Goal: Transaction & Acquisition: Purchase product/service

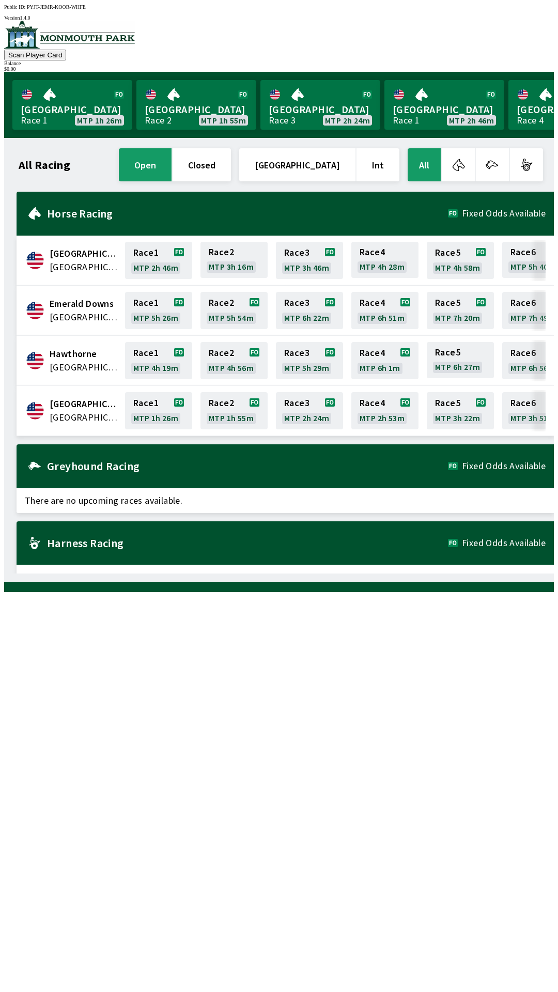
click at [349, 573] on div "All Racing open closed [GEOGRAPHIC_DATA] Int All [GEOGRAPHIC_DATA] [GEOGRAPHIC_…" at bounding box center [282, 359] width 541 height 427
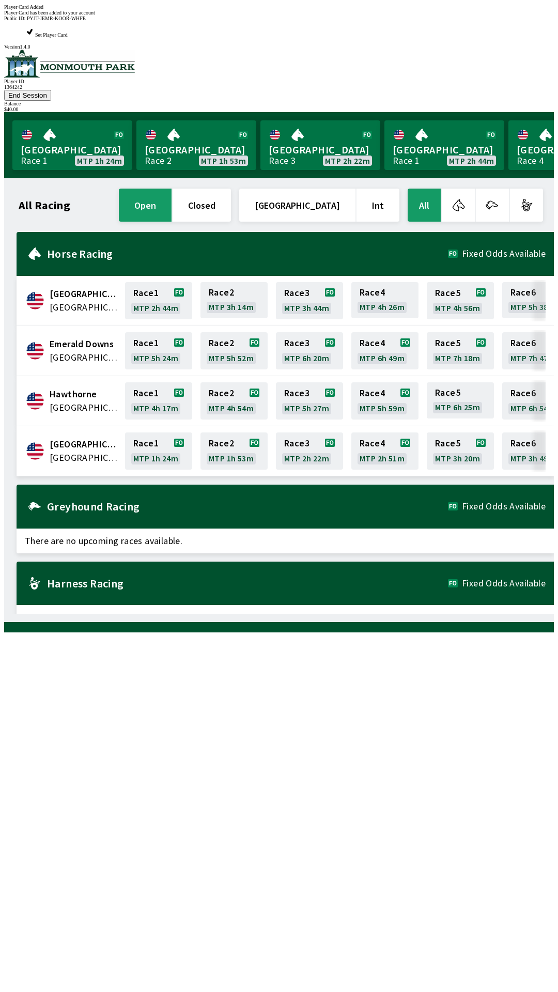
click at [418, 614] on div "All Racing open closed [GEOGRAPHIC_DATA] Int All [GEOGRAPHIC_DATA] [GEOGRAPHIC_…" at bounding box center [282, 399] width 541 height 427
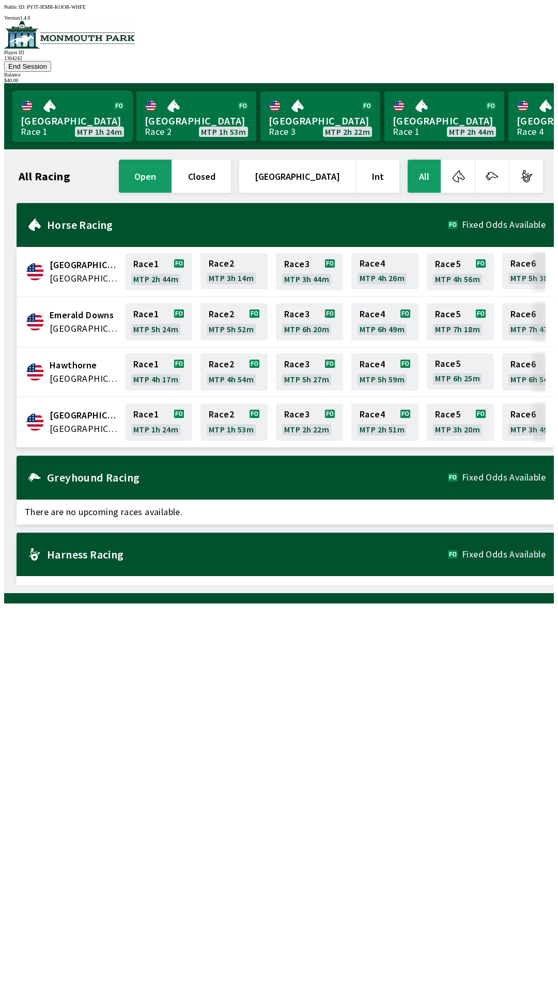
click at [58, 92] on link "[GEOGRAPHIC_DATA] Race 1 MTP 1h 24m" at bounding box center [72, 116] width 120 height 50
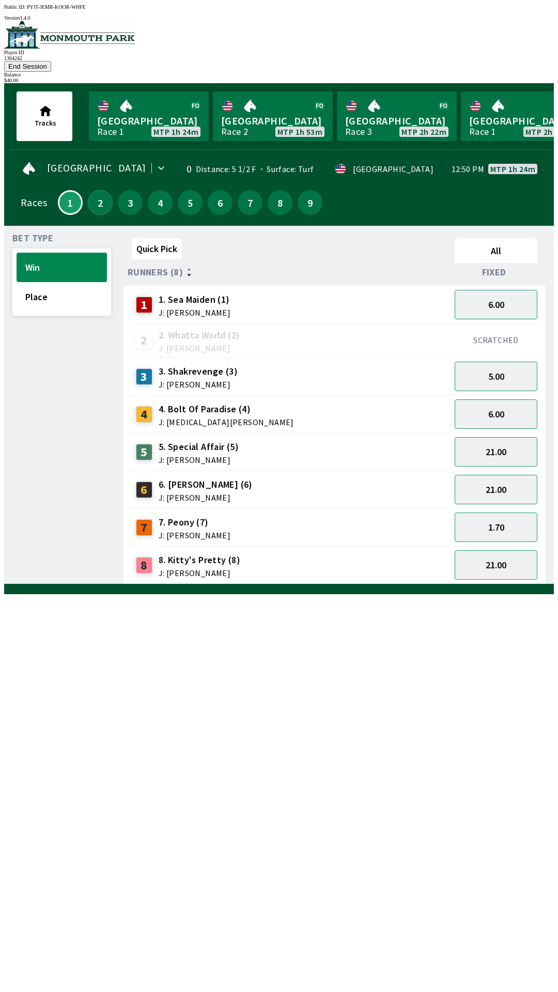
click at [99, 190] on button "2" at bounding box center [100, 202] width 25 height 25
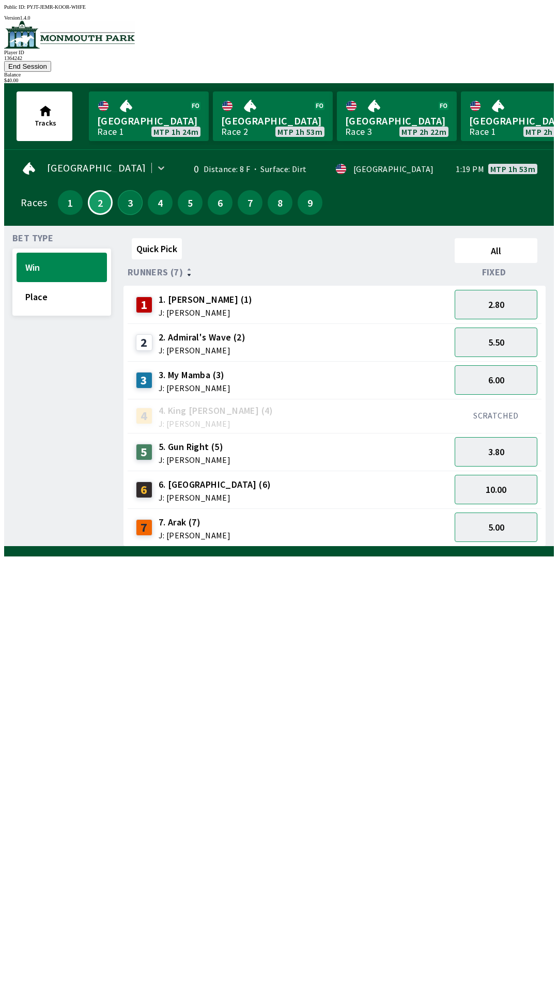
click at [133, 190] on button "3" at bounding box center [130, 202] width 25 height 25
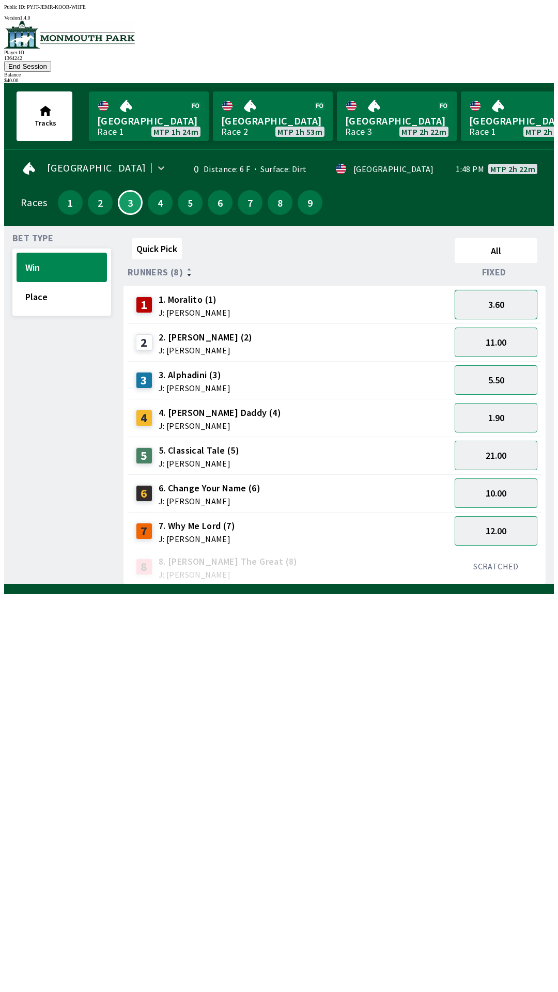
click at [507, 290] on button "3.60" at bounding box center [496, 304] width 83 height 29
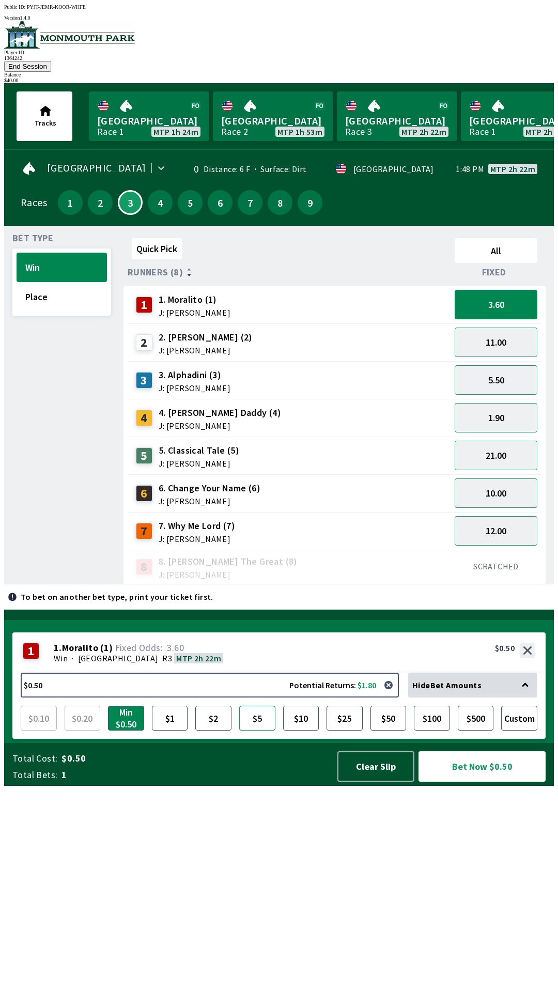
click at [261, 730] on button "$5" at bounding box center [257, 718] width 36 height 25
click at [498, 782] on button "Bet Now $5.00" at bounding box center [481, 766] width 127 height 30
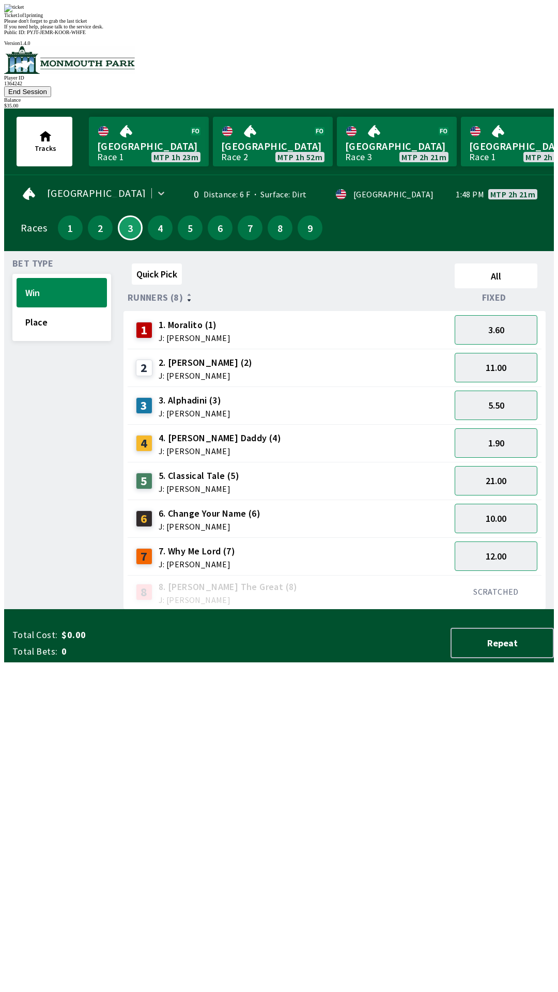
click at [172, 29] on div "Ticket 1 of 1 printing Please don't forget to grab the last ticket If you need …" at bounding box center [279, 16] width 550 height 25
click at [65, 307] on button "Place" at bounding box center [62, 321] width 90 height 29
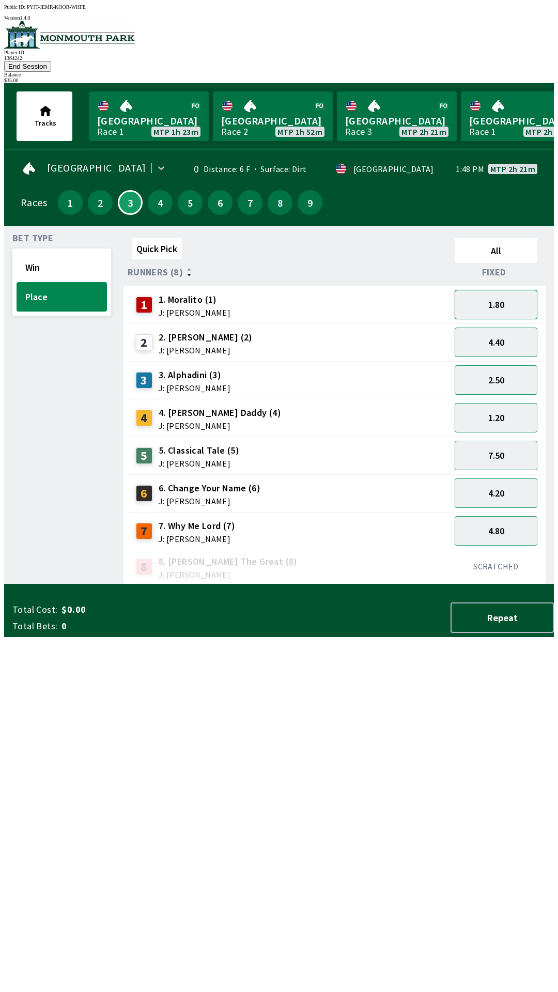
click at [520, 290] on button "1.80" at bounding box center [496, 304] width 83 height 29
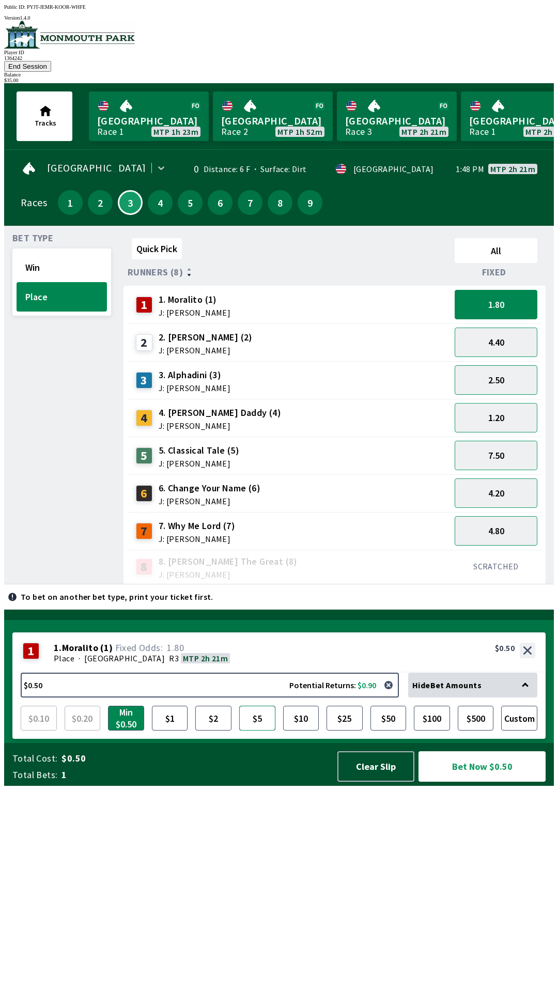
click at [254, 730] on button "$5" at bounding box center [257, 718] width 36 height 25
click at [489, 782] on button "Bet Now $5.00" at bounding box center [481, 766] width 127 height 30
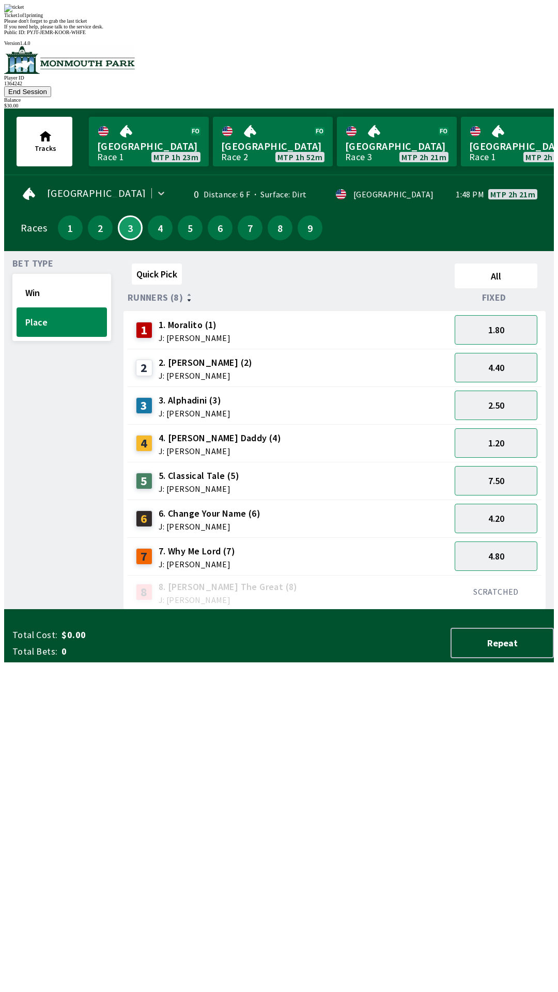
click at [257, 610] on div "Quick Pick All Runners (8) Fixed 1 1. Moralito (1) J: [PERSON_NAME] 1.80 2 2. […" at bounding box center [338, 434] width 430 height 350
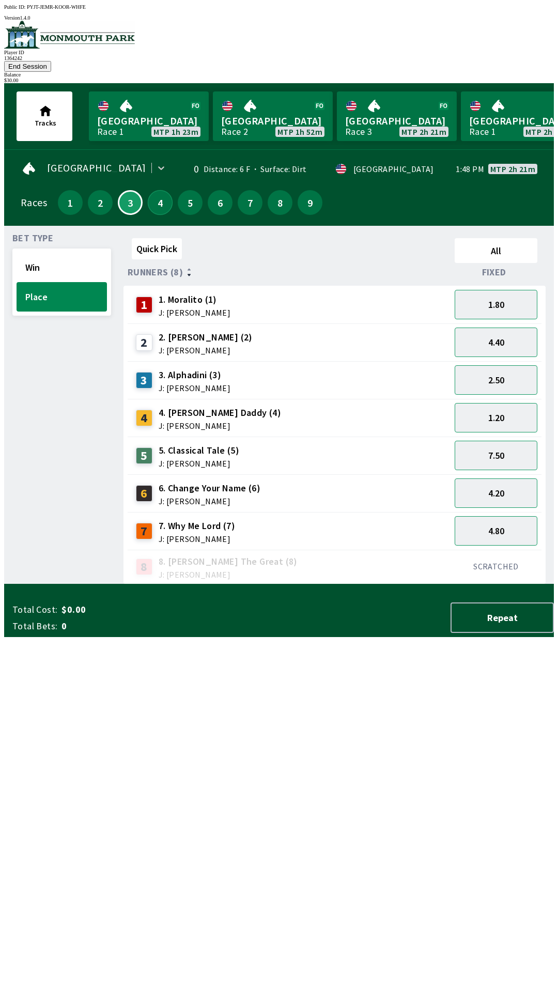
click at [153, 196] on button "4" at bounding box center [160, 202] width 25 height 25
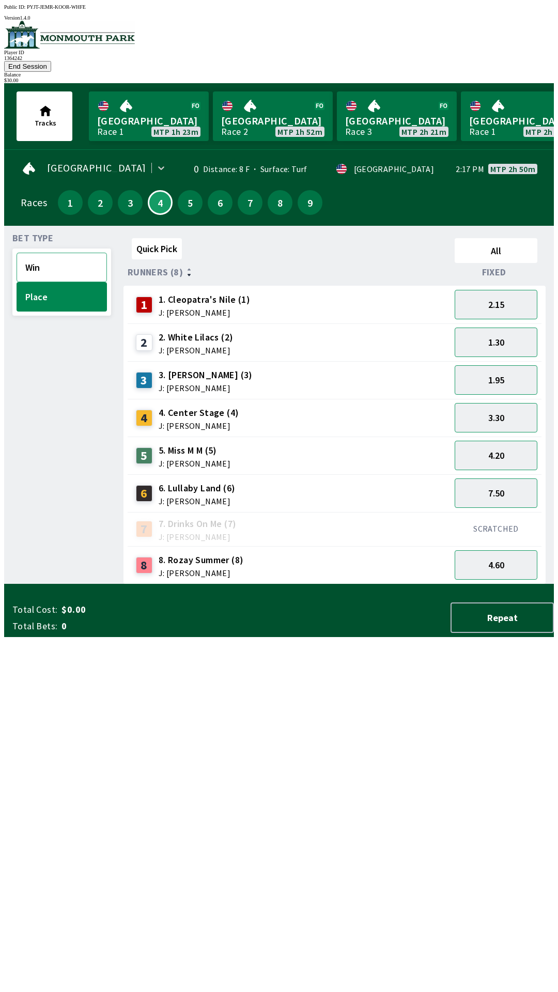
click at [73, 253] on button "Win" at bounding box center [62, 267] width 90 height 29
click at [518, 441] on button "10.00" at bounding box center [496, 455] width 83 height 29
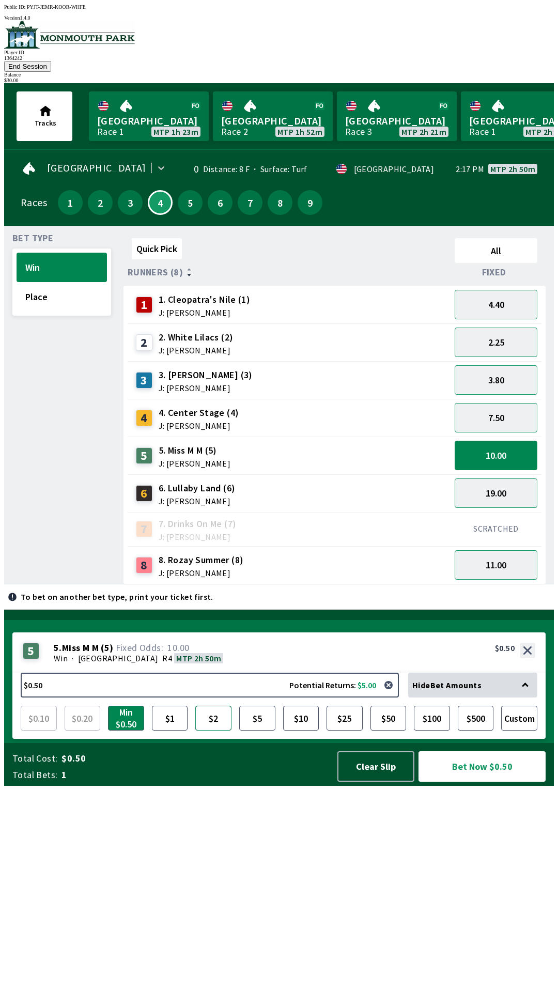
click at [213, 730] on button "$2" at bounding box center [213, 718] width 36 height 25
click at [498, 782] on button "Bet Now $2.00" at bounding box center [481, 766] width 127 height 30
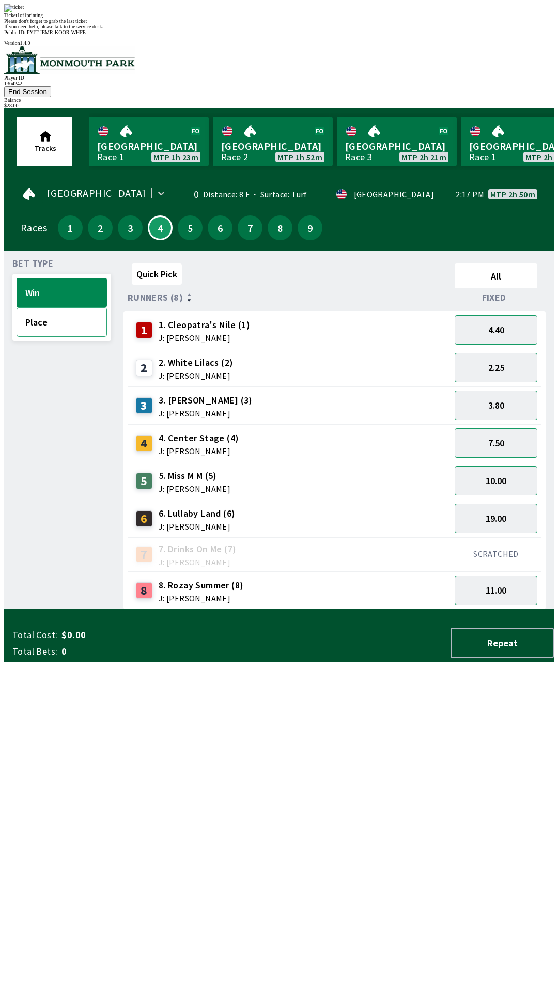
click at [66, 307] on button "Place" at bounding box center [62, 321] width 90 height 29
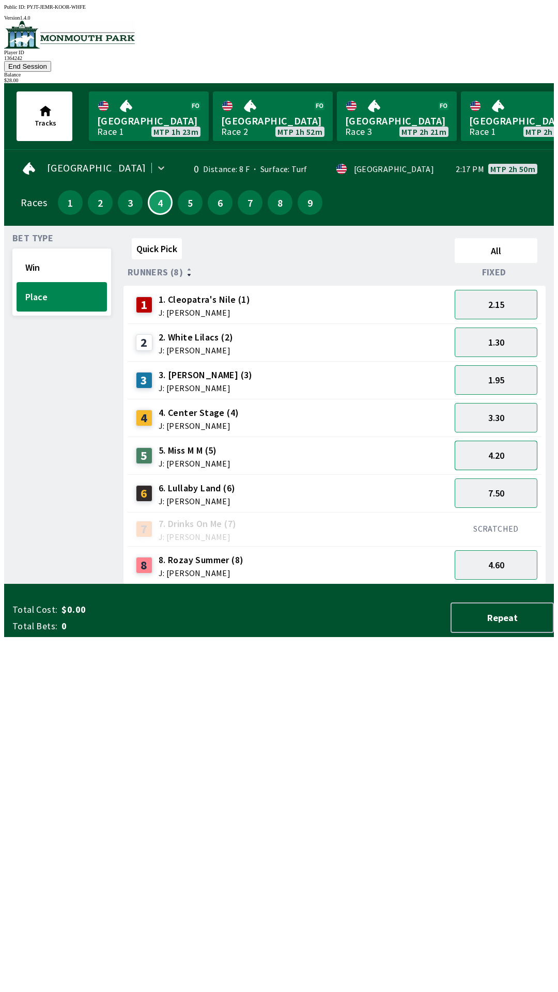
click at [513, 441] on button "4.20" at bounding box center [496, 455] width 83 height 29
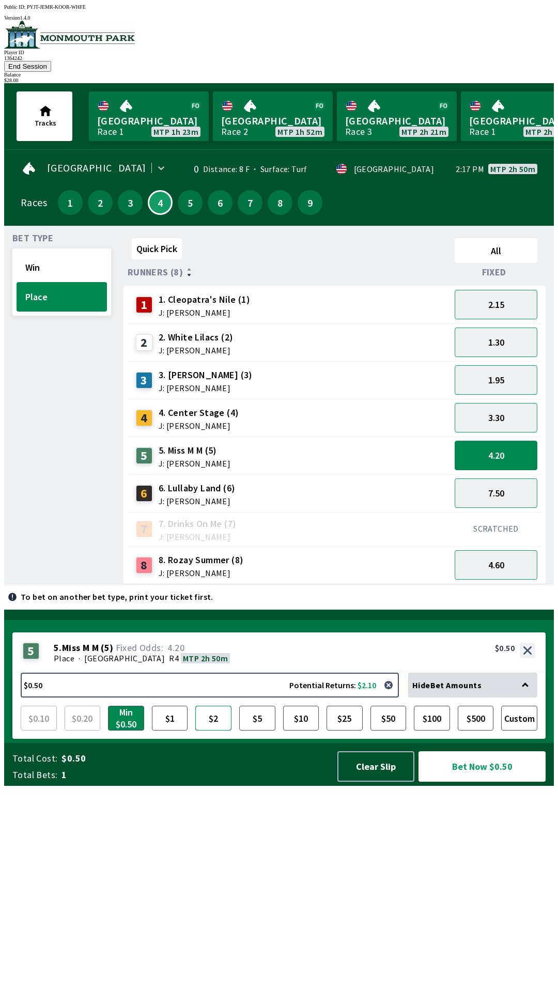
click at [219, 730] on button "$2" at bounding box center [213, 718] width 36 height 25
click at [496, 782] on button "Bet Now $2.00" at bounding box center [481, 766] width 127 height 30
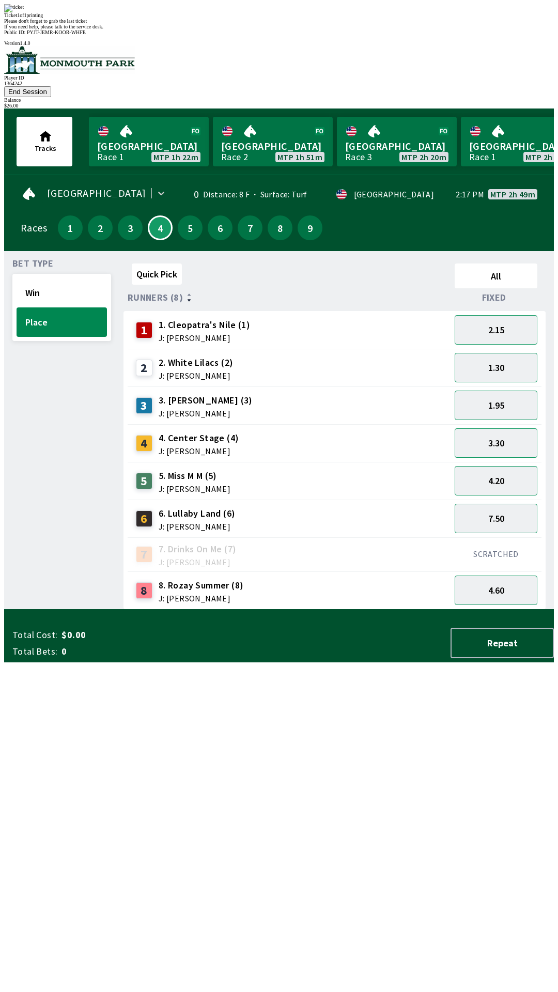
click at [242, 610] on div "Quick Pick All Runners (8) Fixed 1 1. [PERSON_NAME]'s Nile (1) J: [PERSON_NAME]…" at bounding box center [338, 434] width 430 height 350
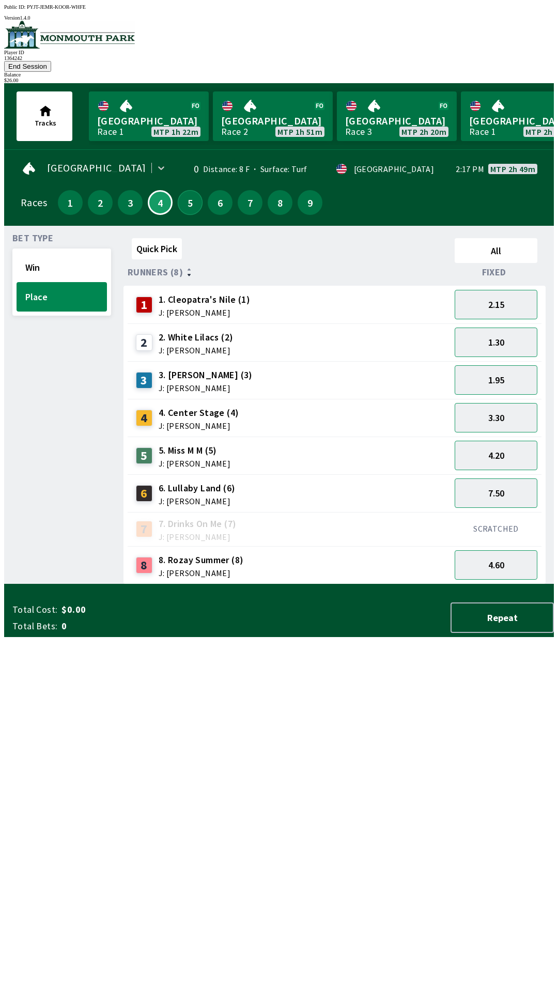
click at [193, 190] on button "5" at bounding box center [190, 202] width 25 height 25
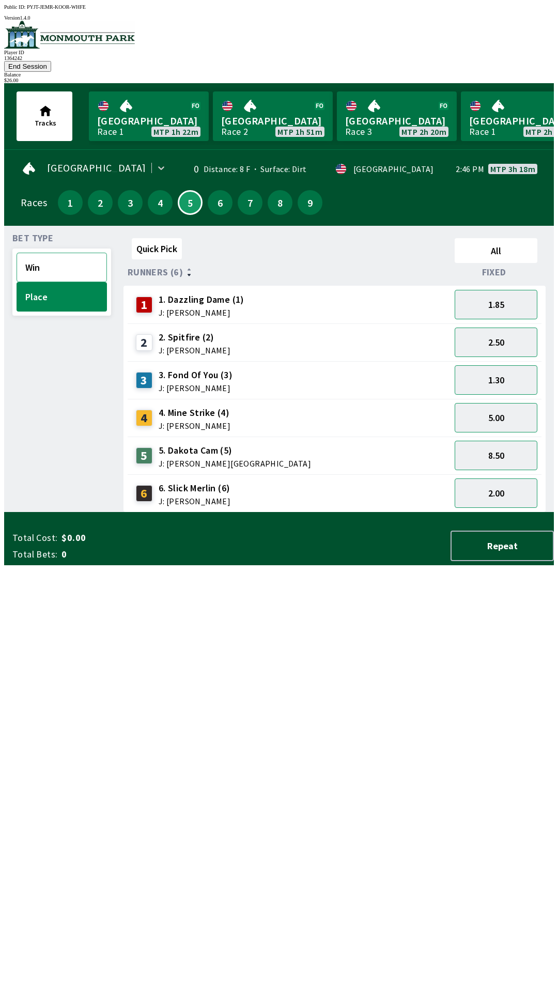
click at [70, 253] on button "Win" at bounding box center [62, 267] width 90 height 29
click at [520, 403] on button "13.00" at bounding box center [496, 417] width 83 height 29
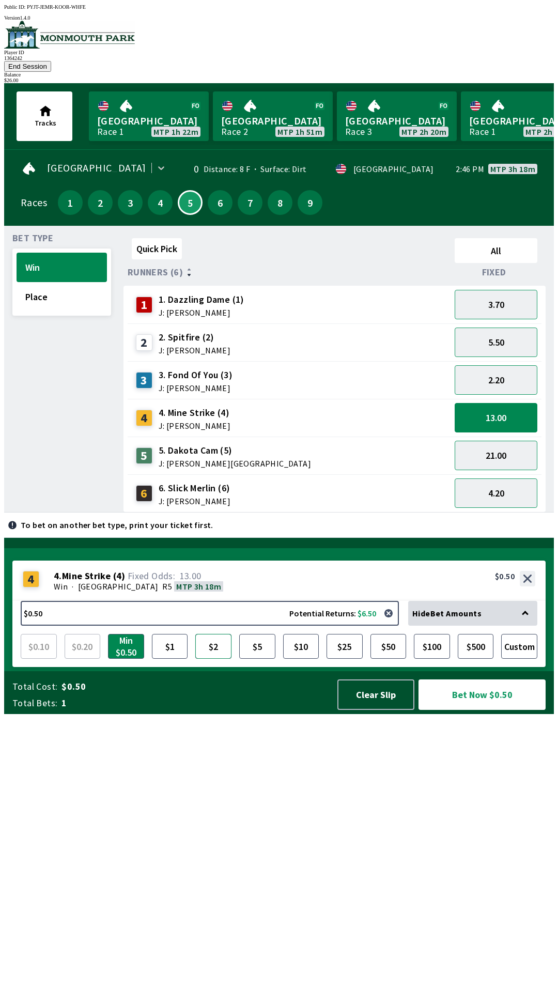
click at [216, 659] on button "$2" at bounding box center [213, 646] width 36 height 25
click at [494, 710] on button "Bet Now $2.00" at bounding box center [481, 694] width 127 height 30
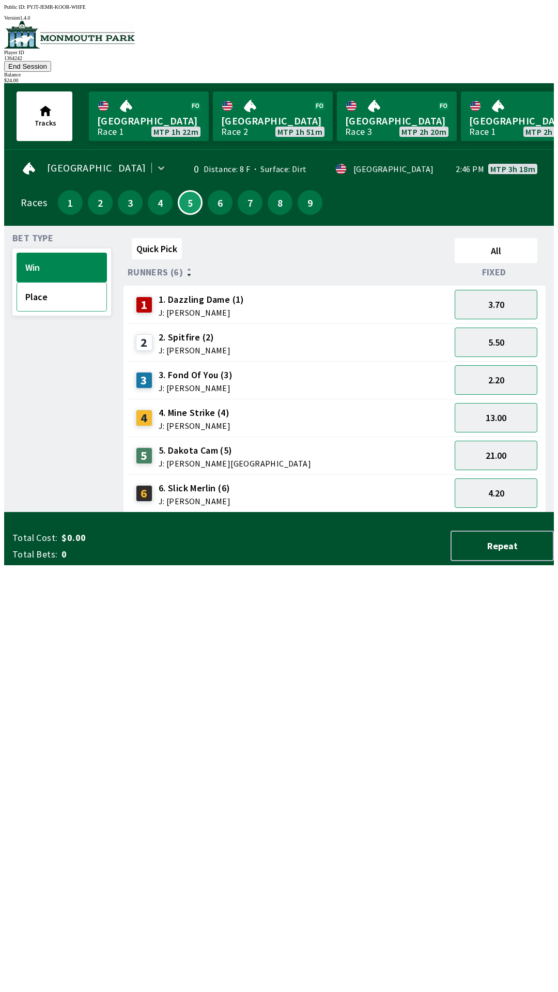
click at [58, 282] on button "Place" at bounding box center [62, 296] width 90 height 29
click at [510, 403] on button "5.00" at bounding box center [496, 417] width 83 height 29
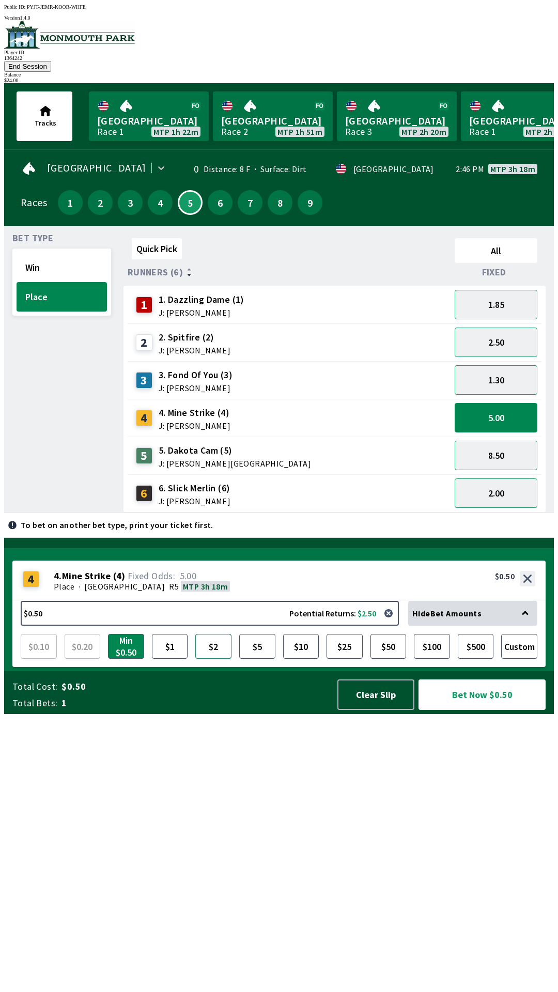
click at [215, 659] on button "$2" at bounding box center [213, 646] width 36 height 25
click at [489, 710] on button "Bet Now $2.00" at bounding box center [481, 694] width 127 height 30
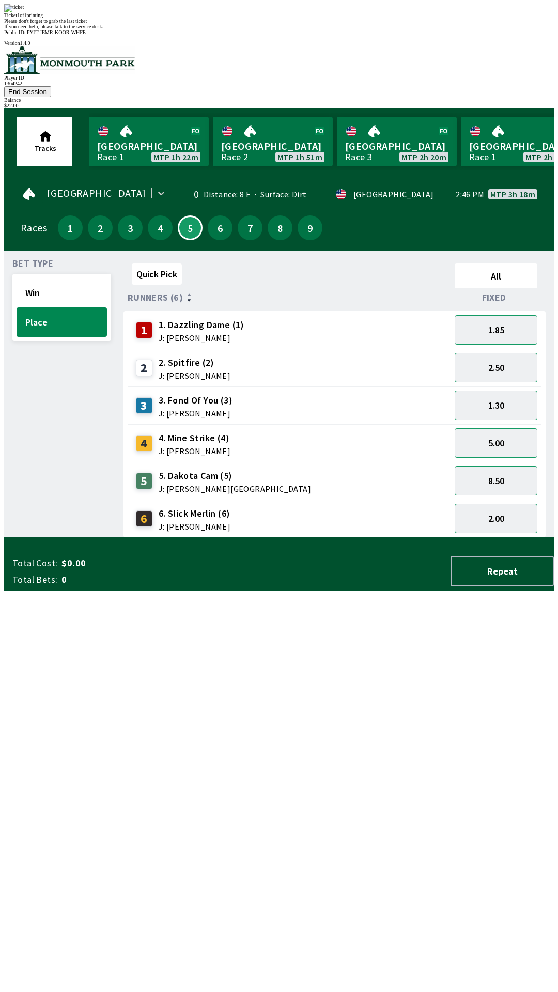
click at [250, 538] on div "Quick Pick All Runners (6) Fixed 1 1. Dazzling Dame (1) J: [PERSON_NAME] 1.85 2…" at bounding box center [338, 398] width 430 height 278
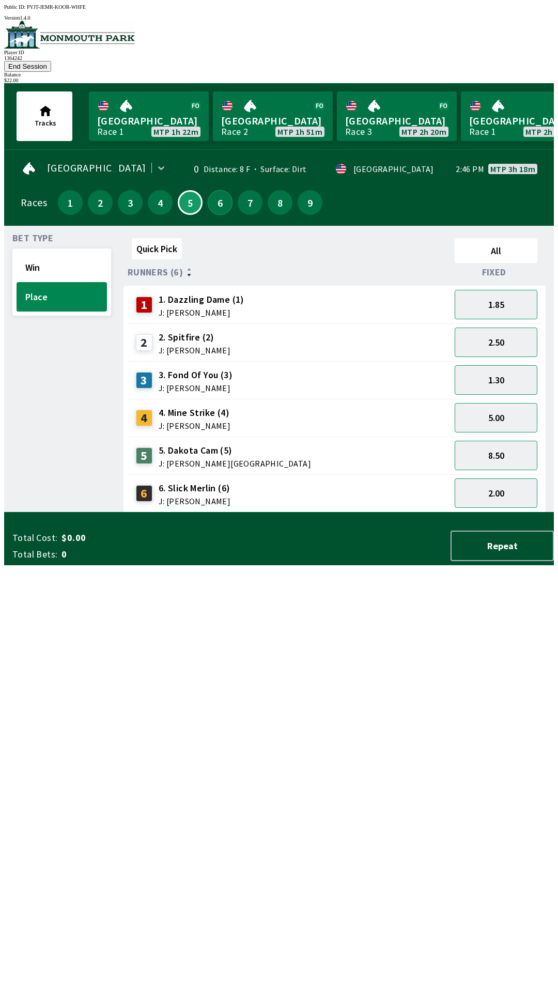
click at [219, 190] on button "6" at bounding box center [220, 202] width 25 height 25
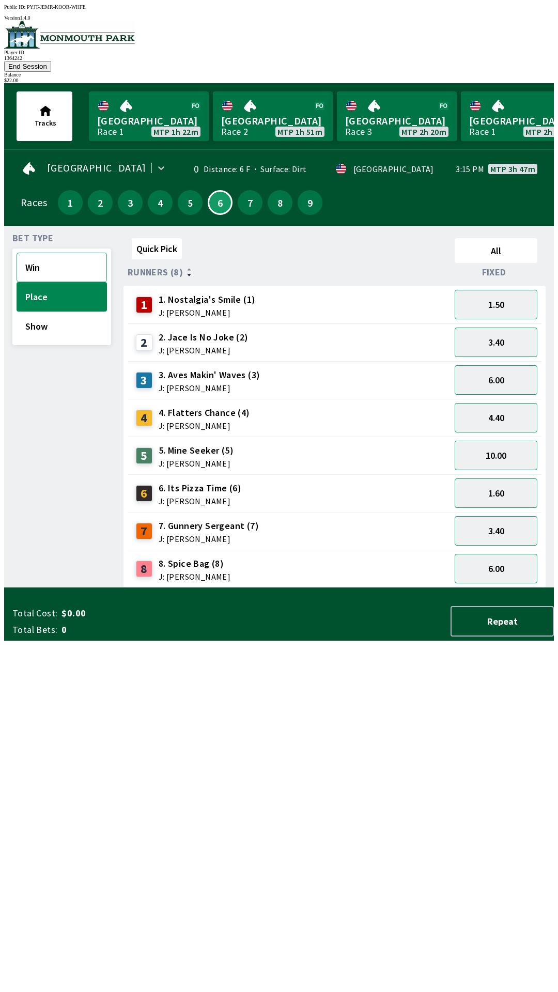
click at [50, 254] on button "Win" at bounding box center [62, 267] width 90 height 29
click at [517, 365] on button "14.00" at bounding box center [496, 379] width 83 height 29
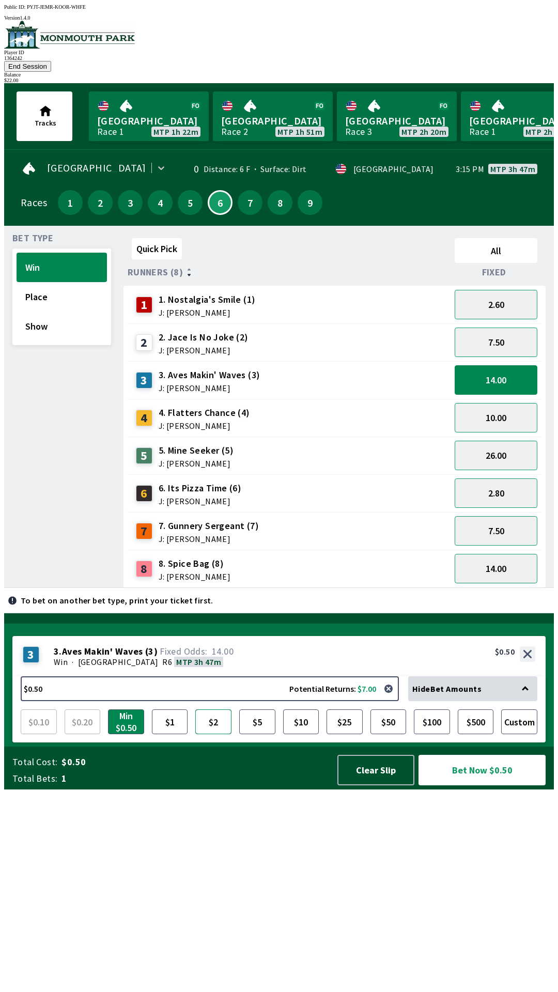
click at [218, 734] on button "$2" at bounding box center [213, 721] width 36 height 25
click at [488, 785] on button "Bet Now $2.00" at bounding box center [481, 770] width 127 height 30
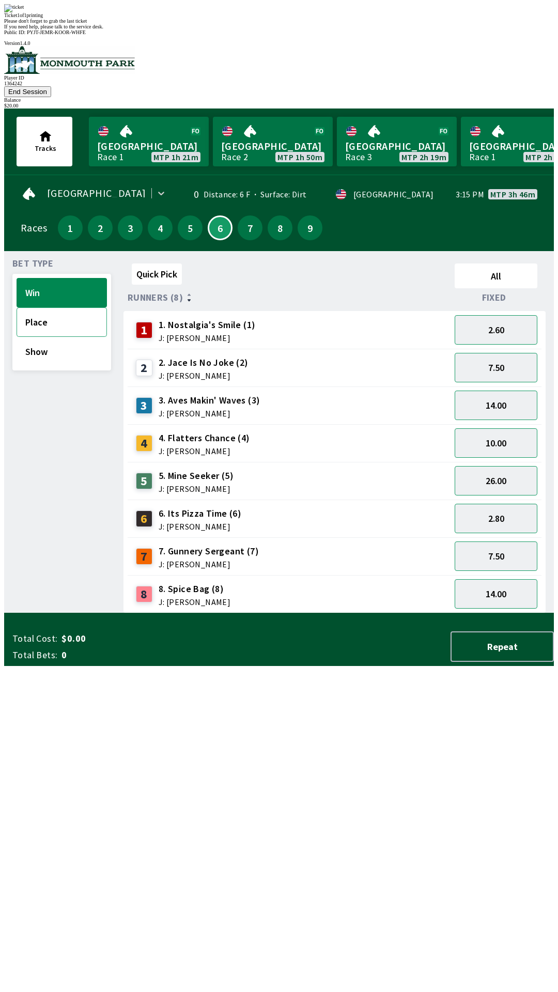
click at [63, 307] on button "Place" at bounding box center [62, 321] width 90 height 29
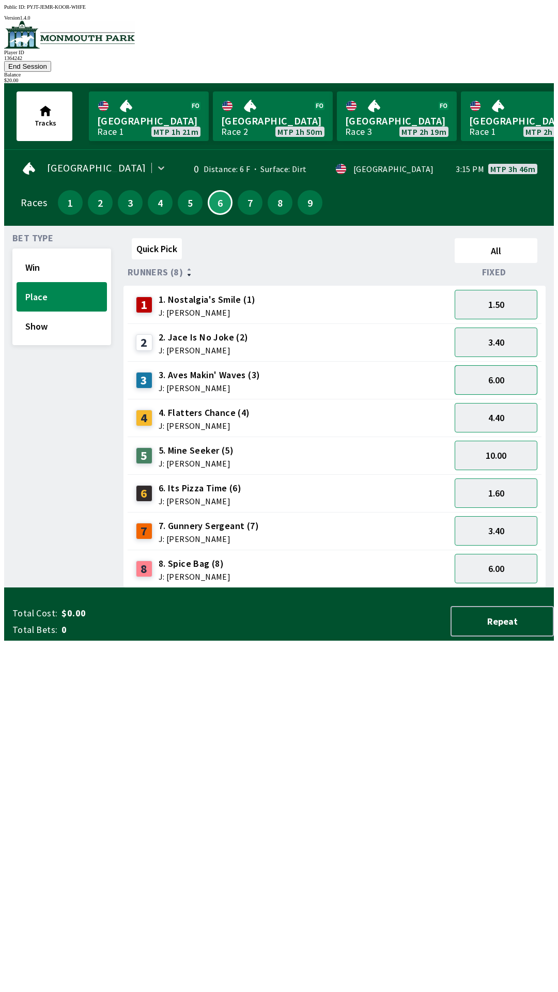
click at [516, 365] on button "6.00" at bounding box center [496, 379] width 83 height 29
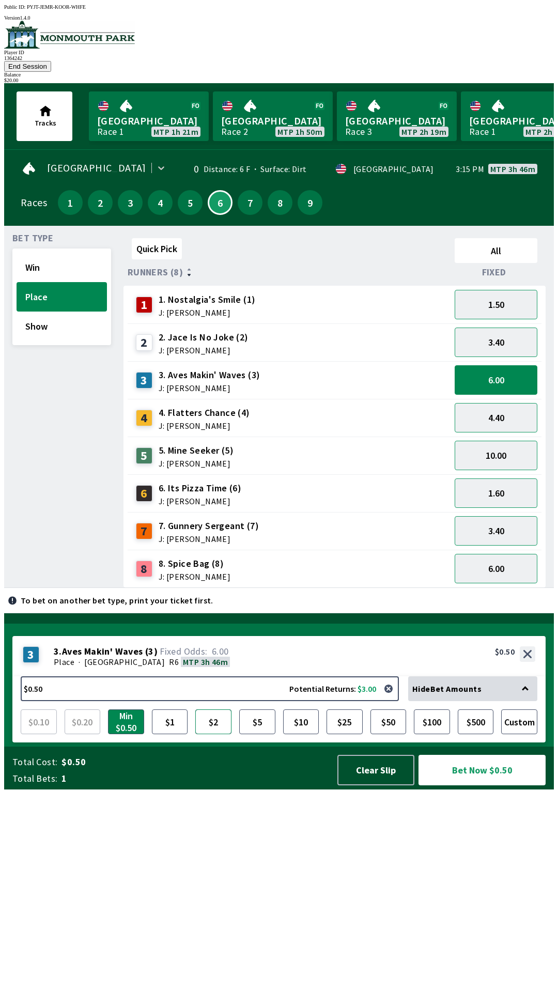
click at [222, 734] on button "$2" at bounding box center [213, 721] width 36 height 25
click at [492, 785] on button "Bet Now $2.00" at bounding box center [481, 770] width 127 height 30
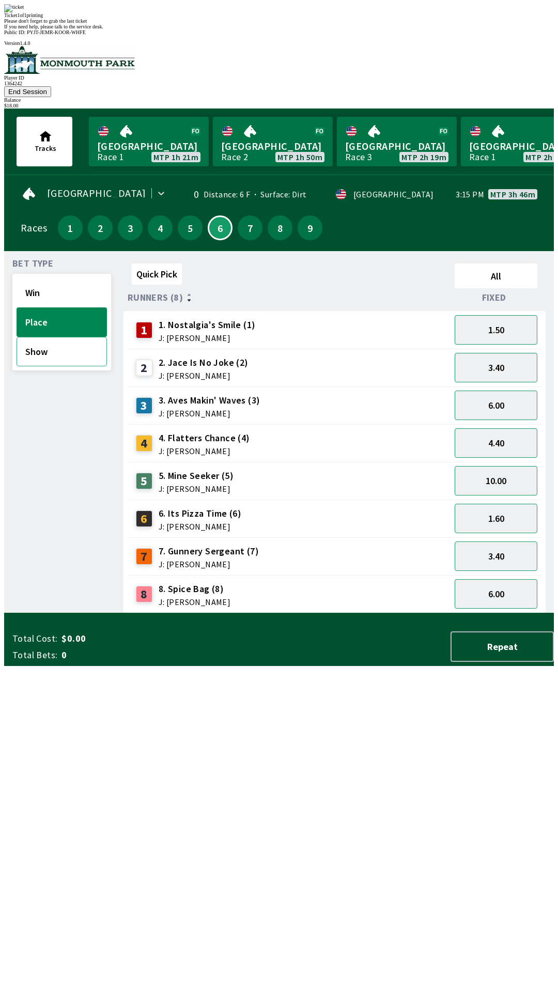
click at [67, 337] on button "Show" at bounding box center [62, 351] width 90 height 29
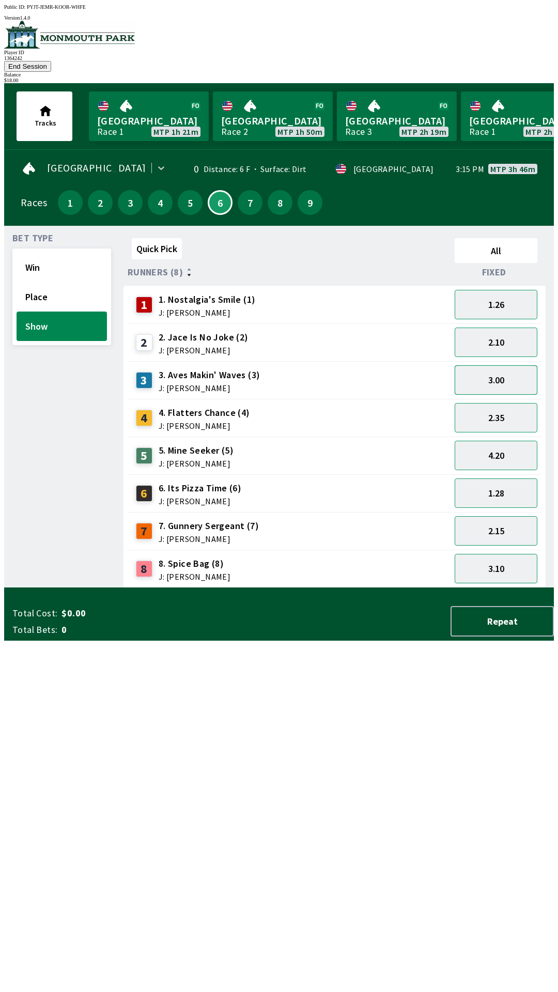
click at [509, 365] on button "3.00" at bounding box center [496, 379] width 83 height 29
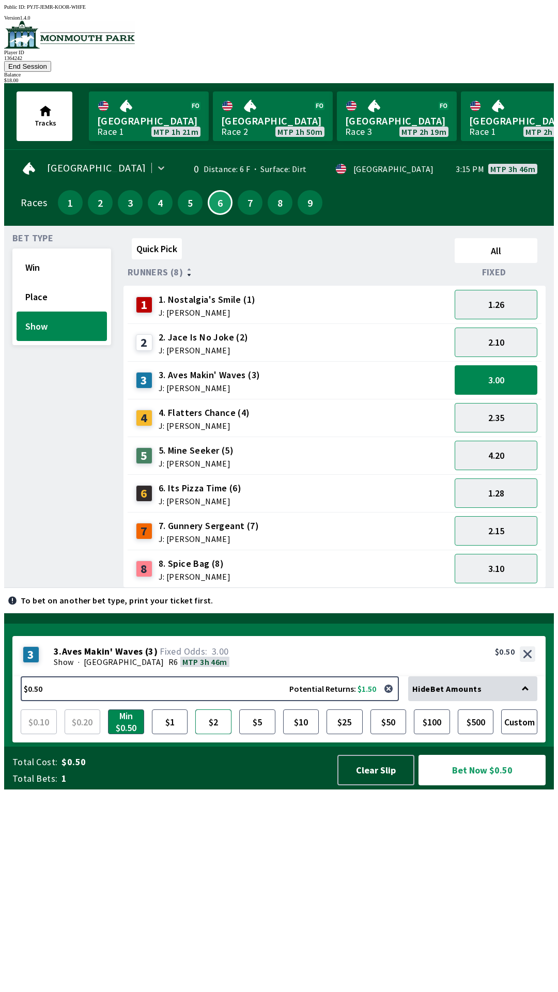
click at [215, 734] on button "$2" at bounding box center [213, 721] width 36 height 25
click at [500, 785] on button "Bet Now $2.00" at bounding box center [481, 770] width 127 height 30
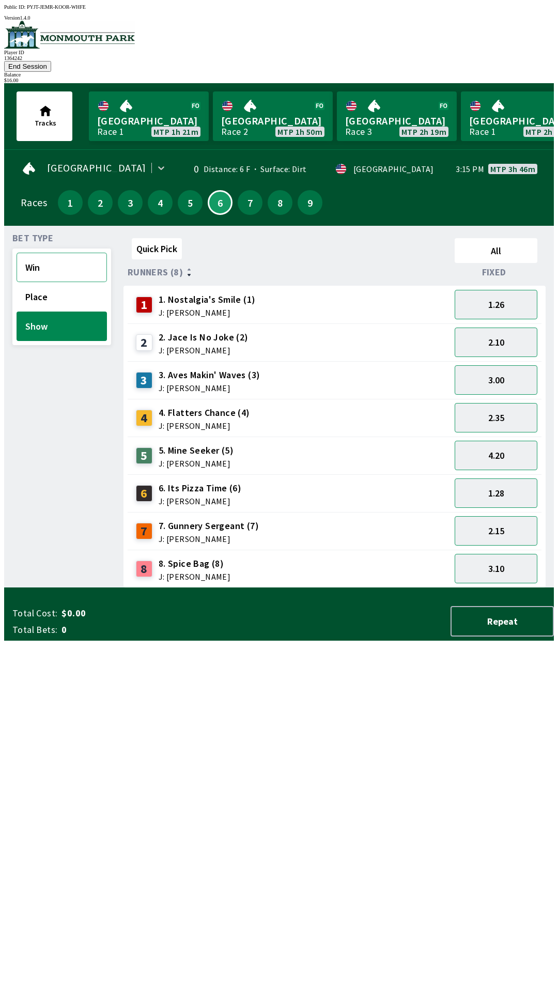
click at [65, 253] on button "Win" at bounding box center [62, 267] width 90 height 29
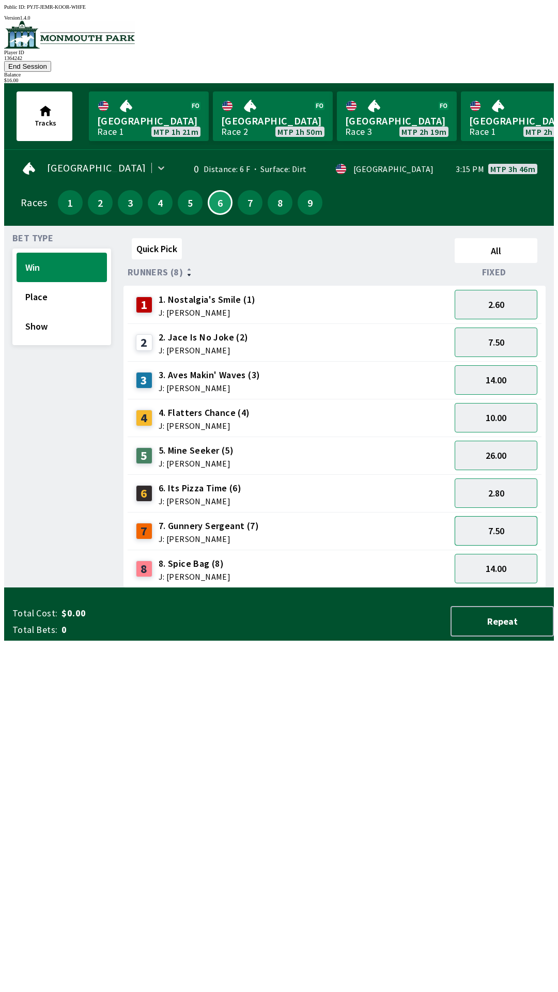
click at [515, 516] on button "7.50" at bounding box center [496, 530] width 83 height 29
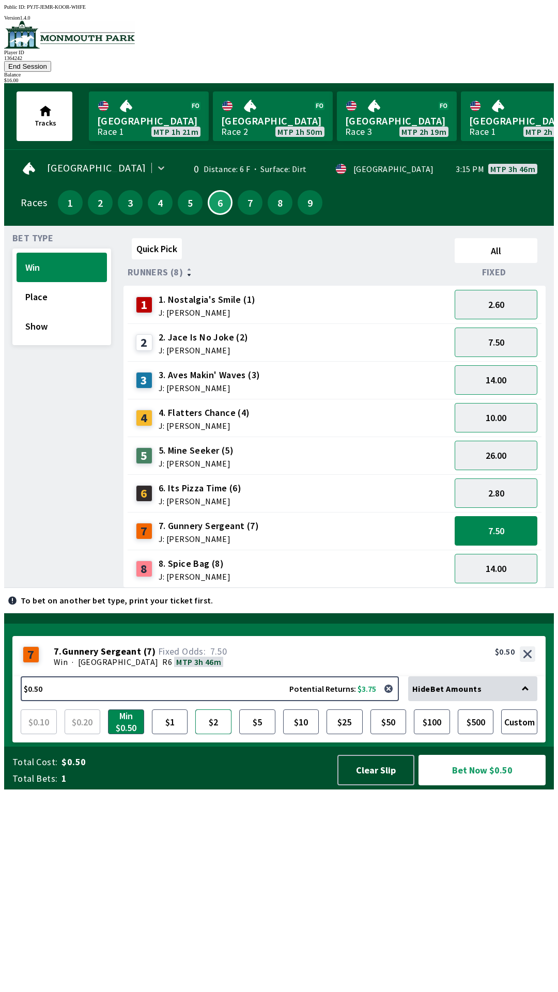
click at [215, 734] on button "$2" at bounding box center [213, 721] width 36 height 25
click at [485, 785] on button "Bet Now $2.00" at bounding box center [481, 770] width 127 height 30
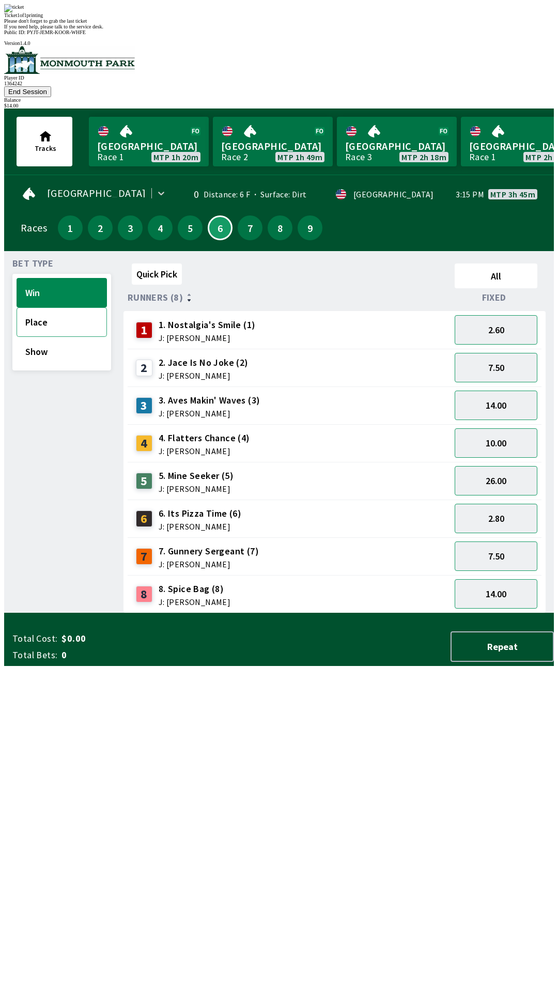
click at [62, 307] on button "Place" at bounding box center [62, 321] width 90 height 29
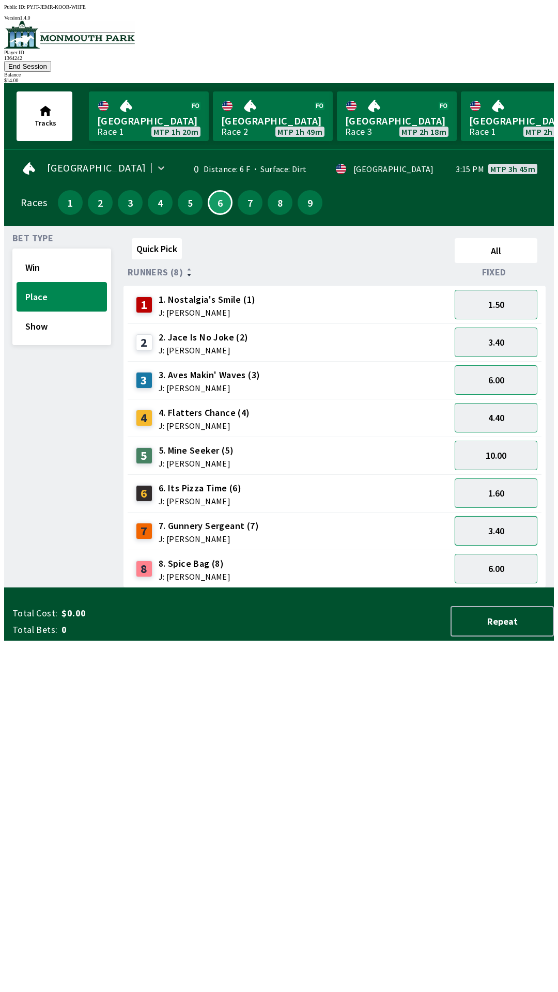
click at [511, 518] on button "3.40" at bounding box center [496, 530] width 83 height 29
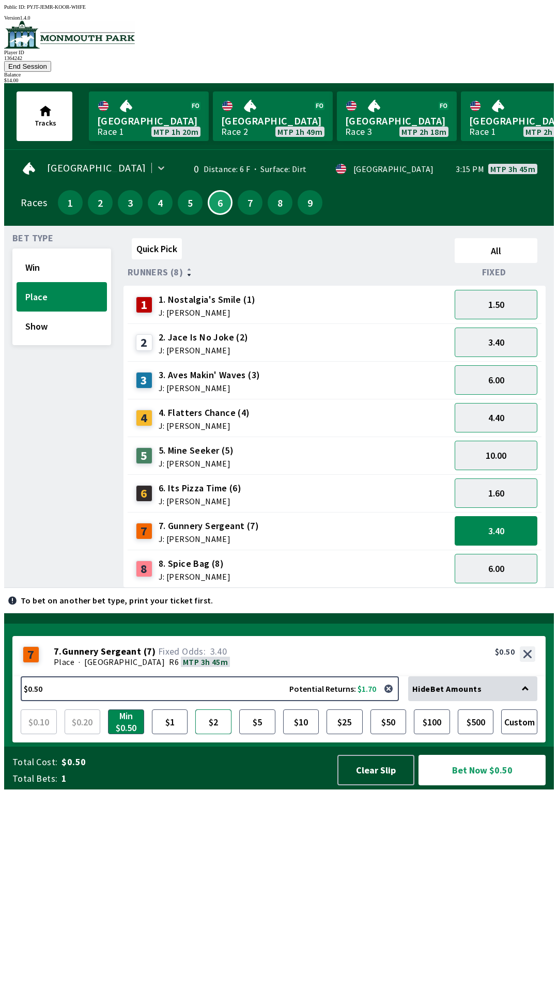
click at [214, 734] on button "$2" at bounding box center [213, 721] width 36 height 25
click at [494, 785] on button "Bet Now $2.00" at bounding box center [481, 770] width 127 height 30
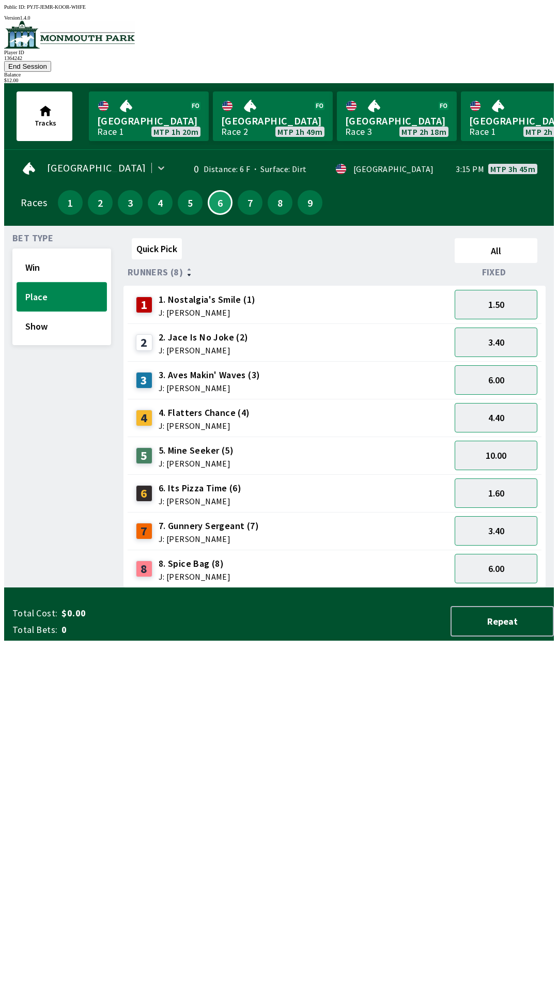
click at [50, 293] on button "Place" at bounding box center [62, 296] width 90 height 29
click at [57, 311] on button "Show" at bounding box center [62, 325] width 90 height 29
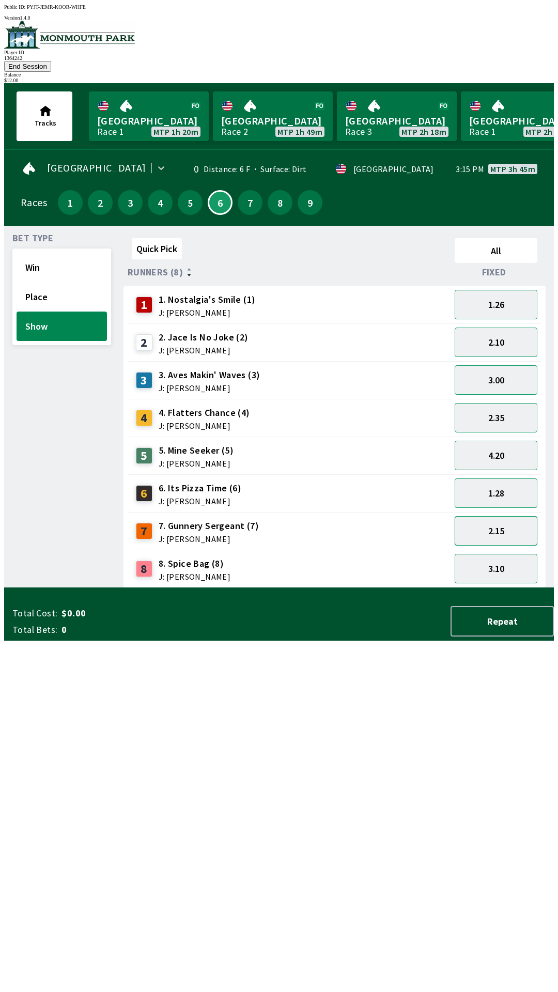
click at [516, 519] on button "2.15" at bounding box center [496, 530] width 83 height 29
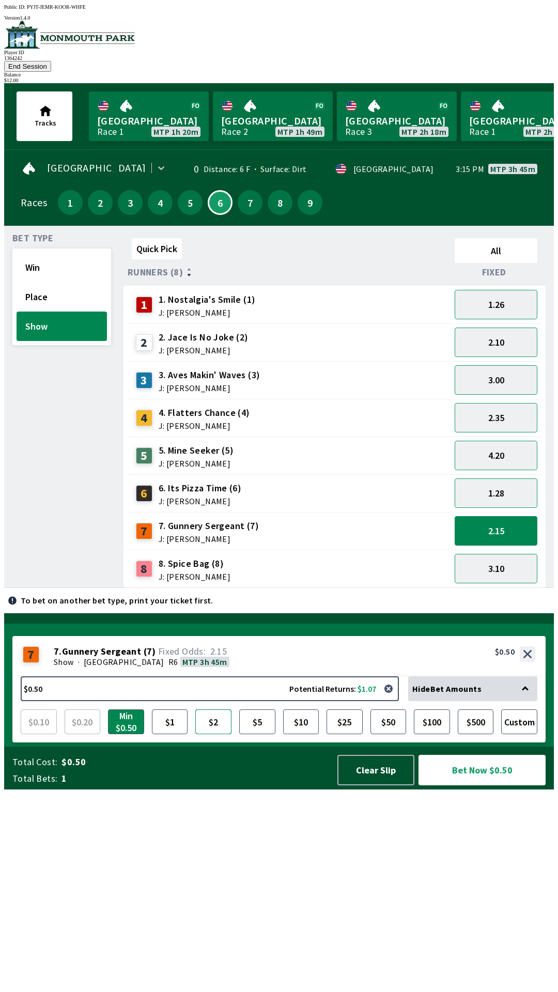
click at [216, 734] on button "$2" at bounding box center [213, 721] width 36 height 25
click at [495, 785] on button "Bet Now $2.00" at bounding box center [481, 770] width 127 height 30
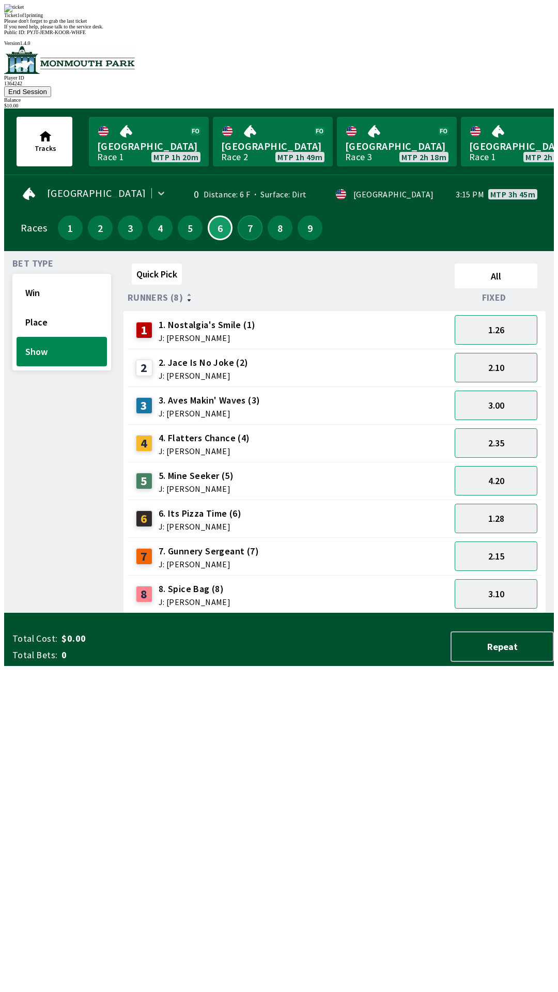
click at [244, 215] on button "7" at bounding box center [250, 227] width 25 height 25
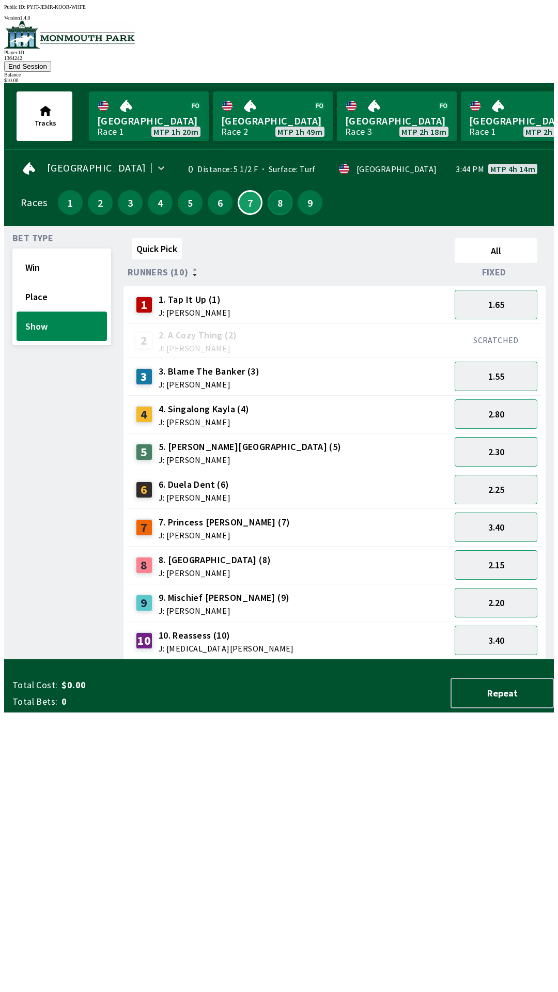
click at [275, 190] on button "8" at bounding box center [280, 202] width 25 height 25
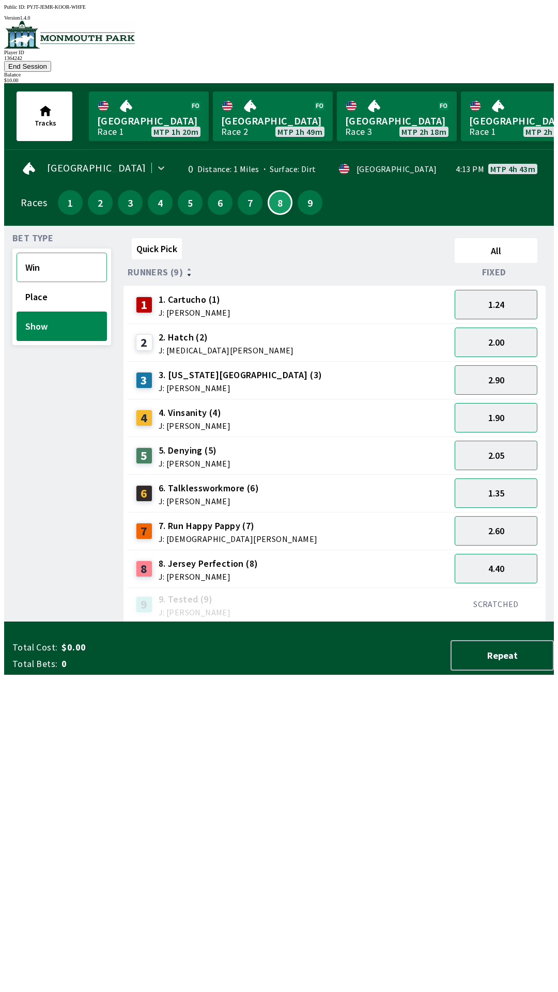
click at [73, 253] on button "Win" at bounding box center [62, 267] width 90 height 29
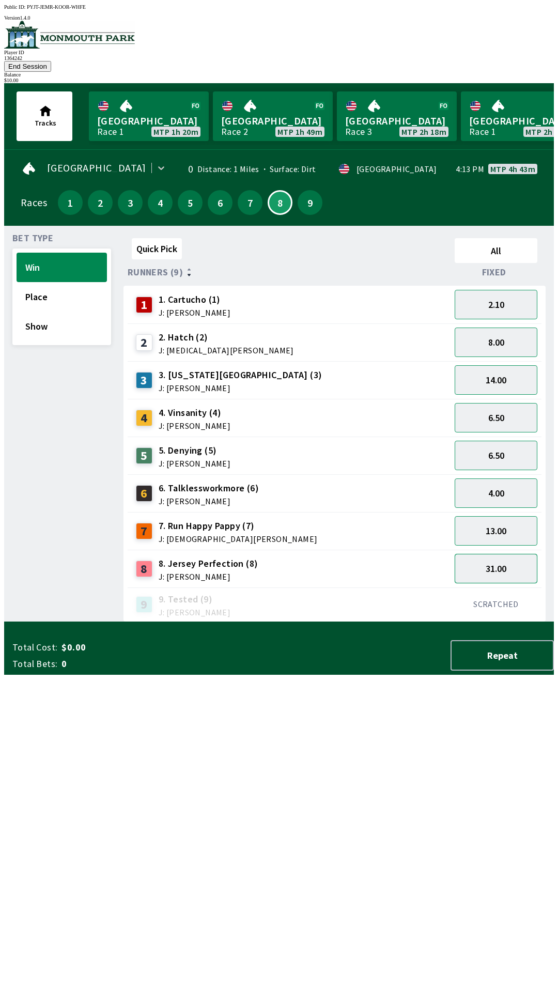
click at [515, 556] on button "31.00" at bounding box center [496, 568] width 83 height 29
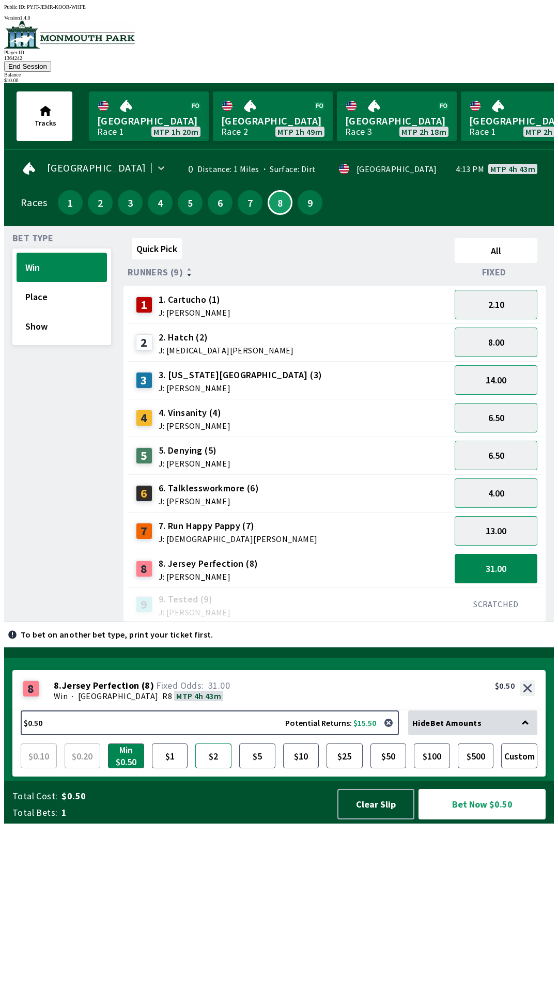
click at [218, 768] on button "$2" at bounding box center [213, 755] width 36 height 25
click at [507, 819] on button "Bet Now $2.00" at bounding box center [481, 804] width 127 height 30
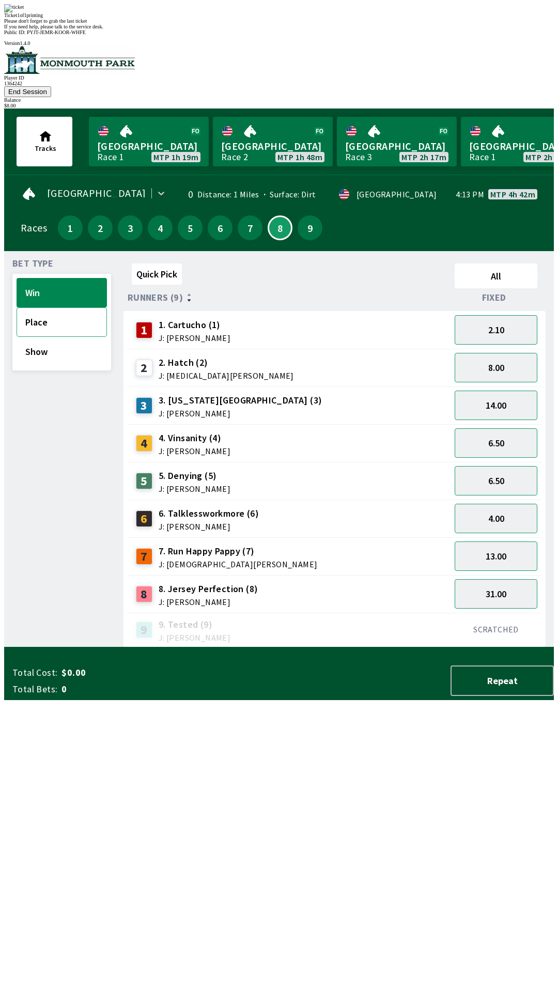
click at [55, 307] on button "Place" at bounding box center [62, 321] width 90 height 29
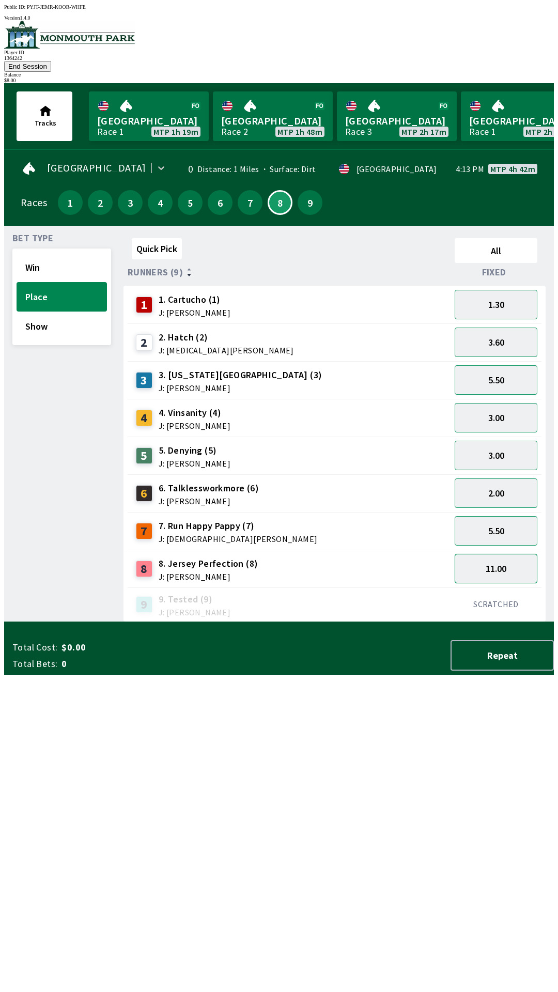
click at [518, 554] on button "11.00" at bounding box center [496, 568] width 83 height 29
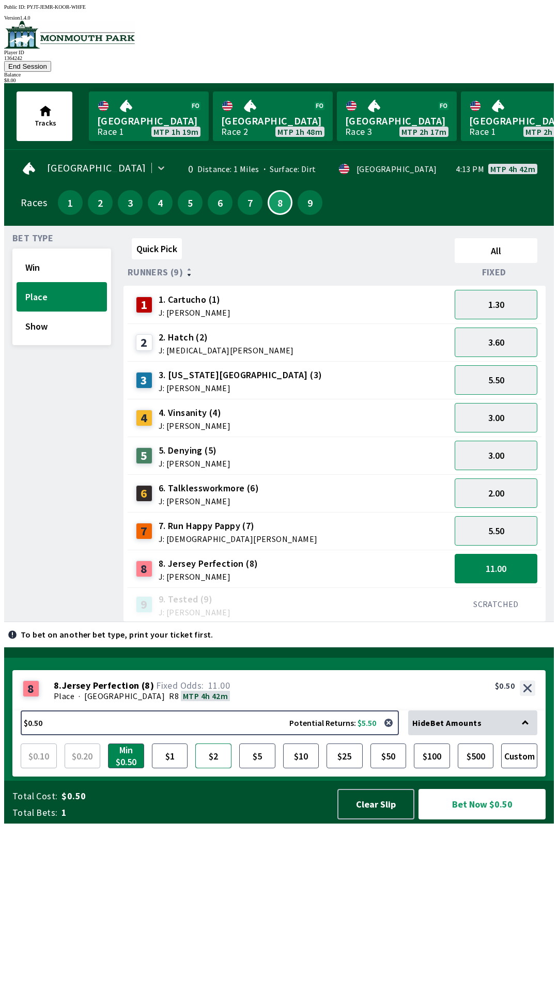
click at [212, 768] on button "$2" at bounding box center [213, 755] width 36 height 25
click at [501, 819] on button "Bet Now $2.00" at bounding box center [481, 804] width 127 height 30
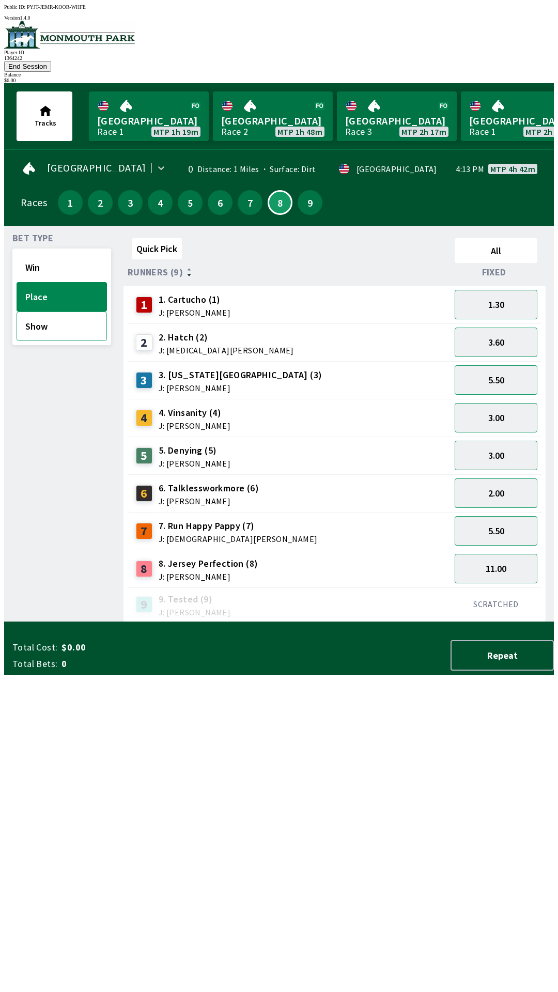
click at [49, 311] on button "Show" at bounding box center [62, 325] width 90 height 29
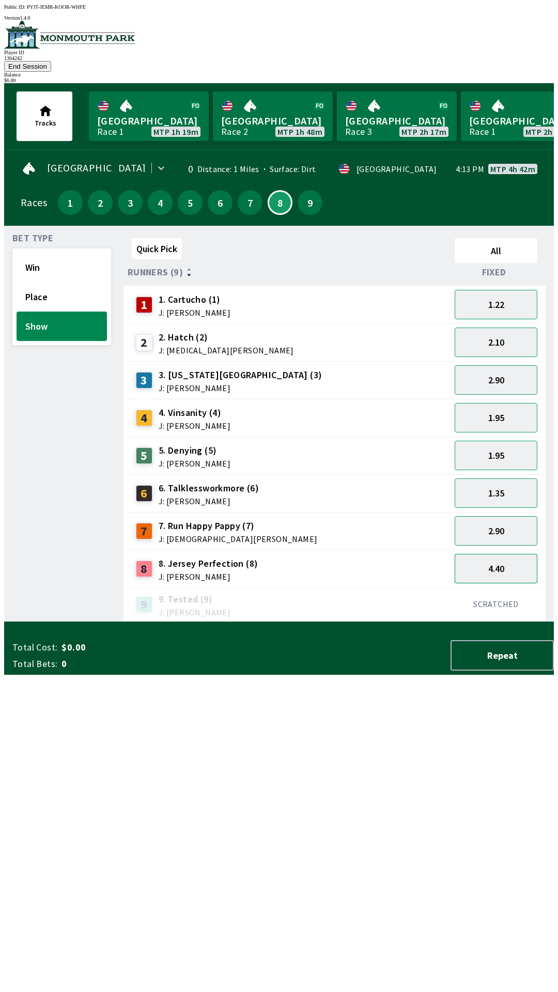
click at [514, 554] on button "4.40" at bounding box center [496, 568] width 83 height 29
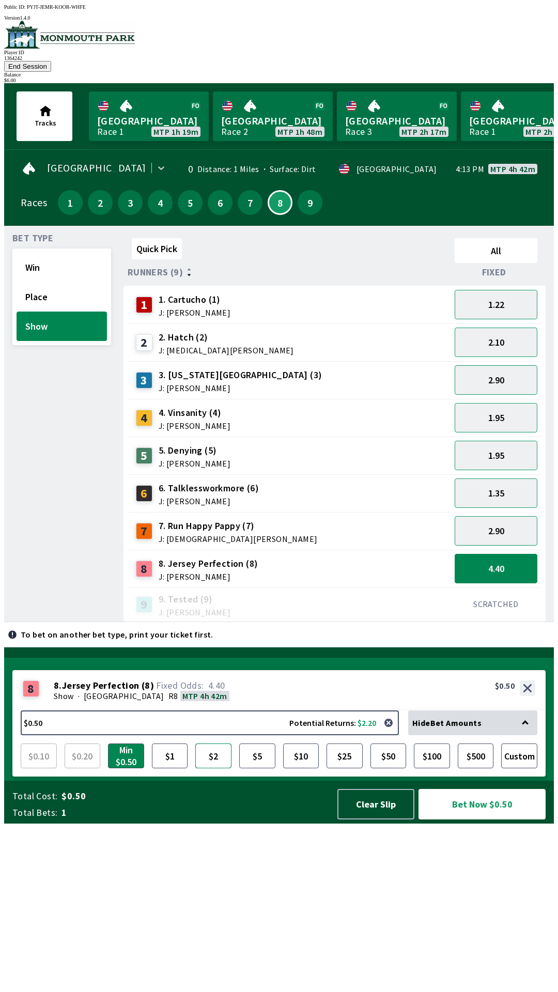
click at [214, 768] on button "$2" at bounding box center [213, 755] width 36 height 25
click at [491, 819] on button "Bet Now $2.00" at bounding box center [481, 804] width 127 height 30
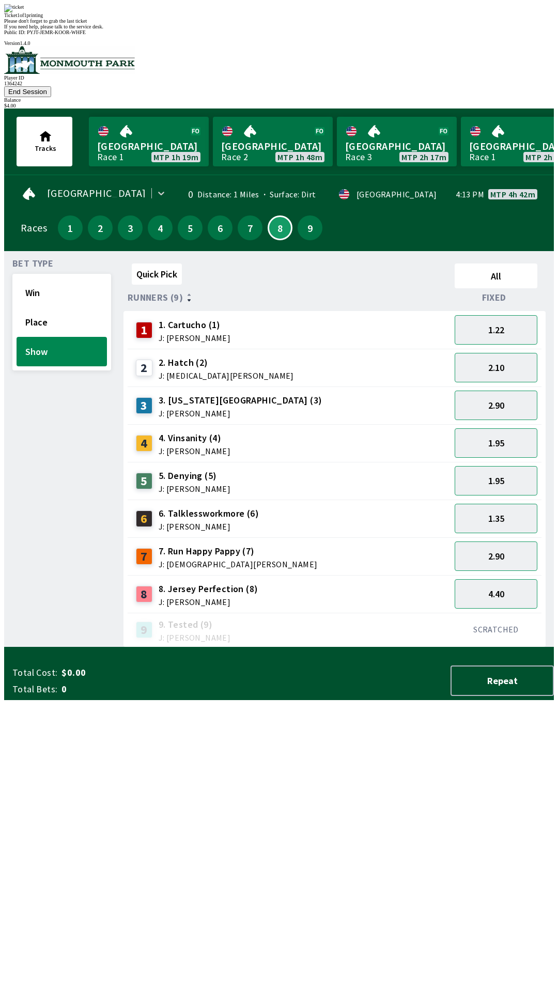
click at [311, 213] on div "9" at bounding box center [310, 228] width 30 height 30
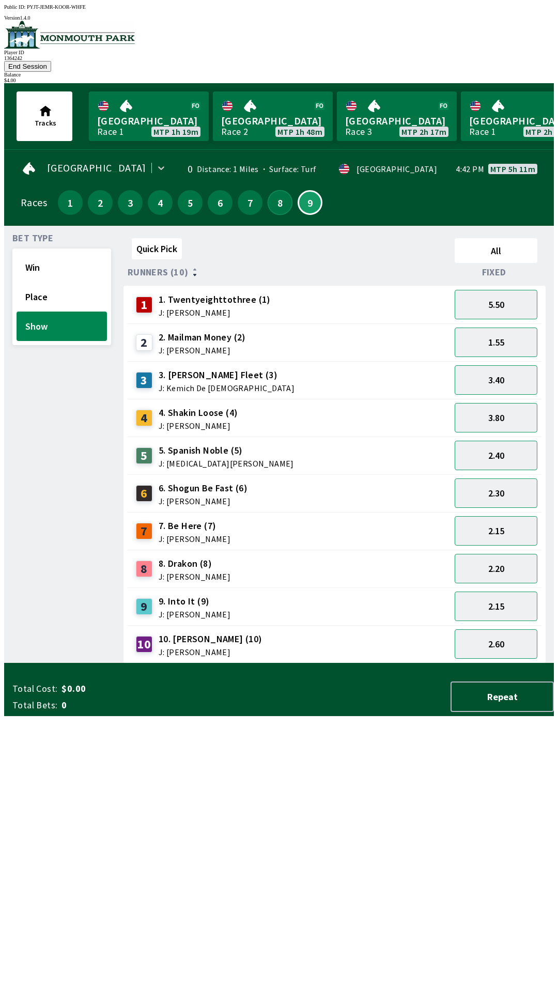
click at [275, 190] on button "8" at bounding box center [280, 202] width 25 height 25
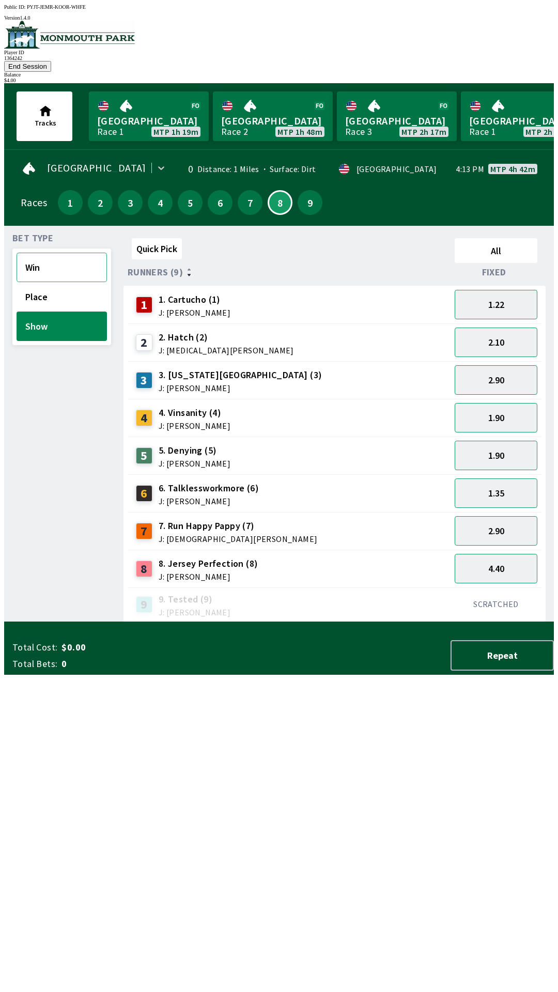
click at [54, 253] on button "Win" at bounding box center [62, 267] width 90 height 29
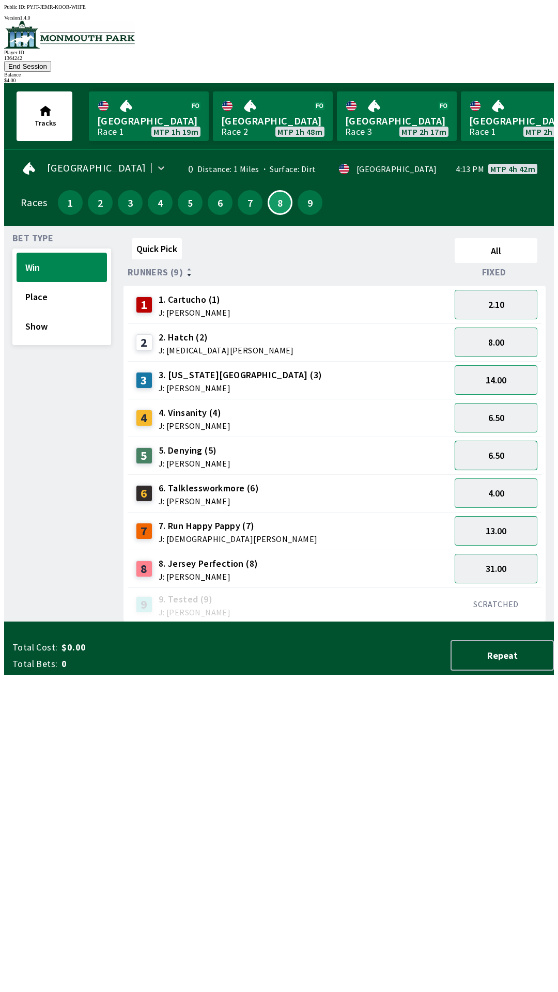
click at [516, 441] on button "6.50" at bounding box center [496, 455] width 83 height 29
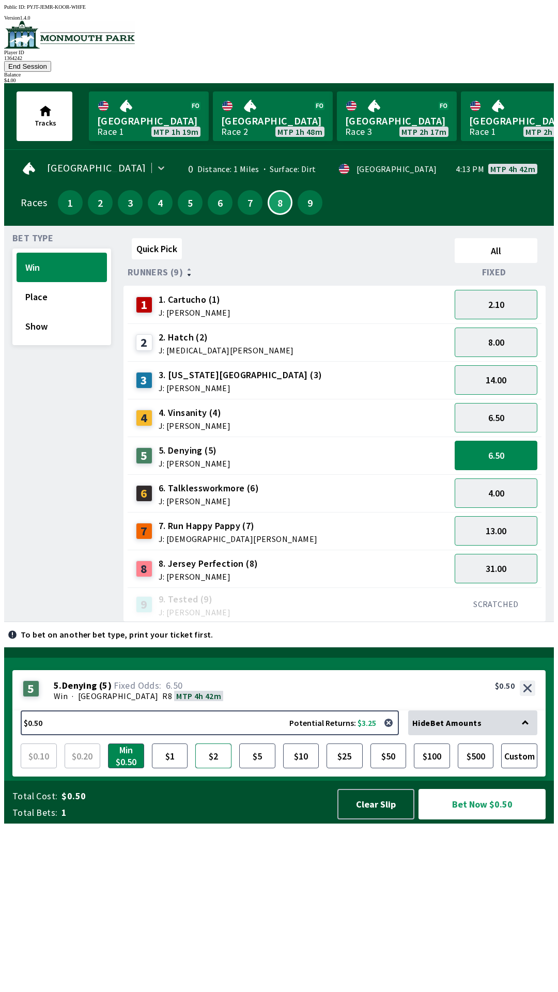
click at [217, 768] on button "$2" at bounding box center [213, 755] width 36 height 25
click at [497, 819] on button "Bet Now $2.00" at bounding box center [481, 804] width 127 height 30
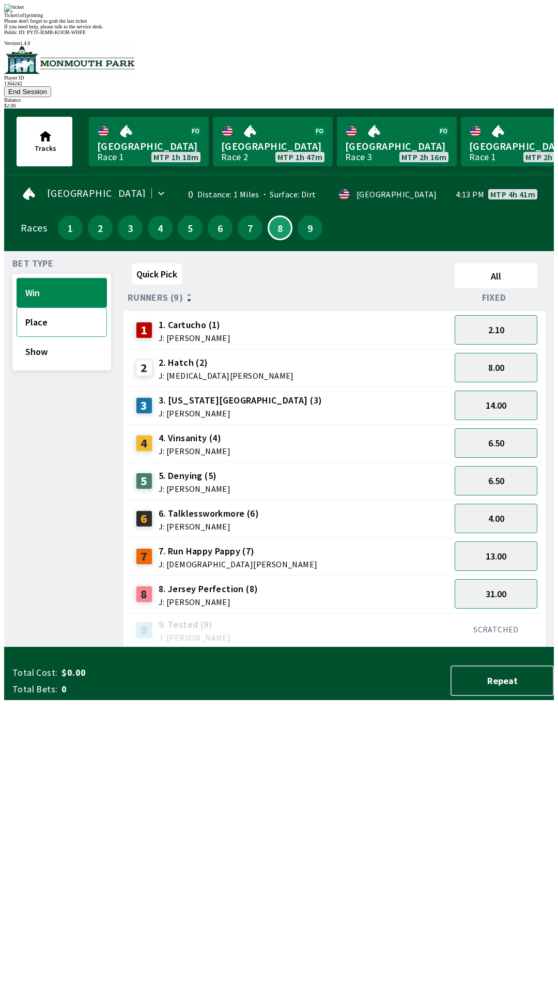
click at [68, 307] on button "Place" at bounding box center [62, 321] width 90 height 29
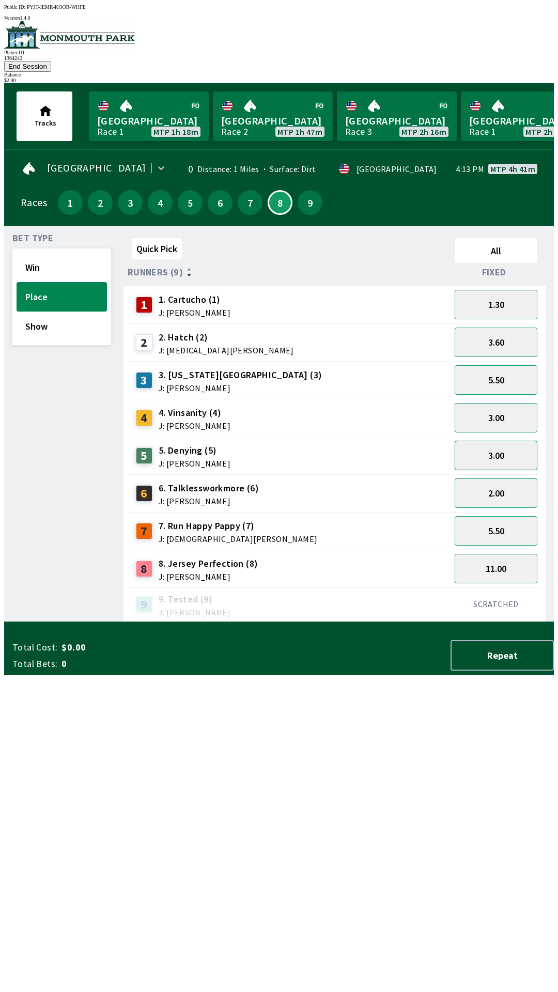
click at [520, 441] on button "3.00" at bounding box center [496, 455] width 83 height 29
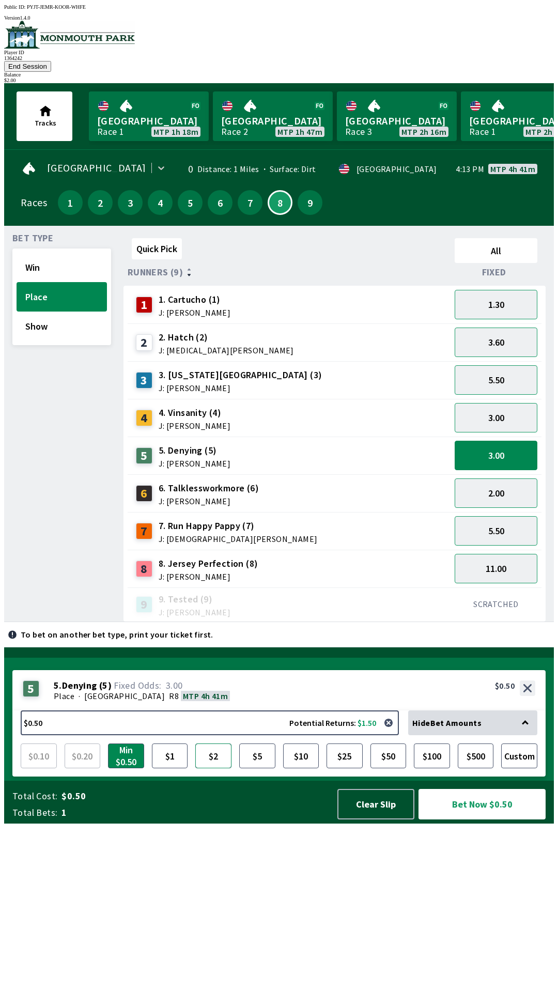
click at [222, 768] on button "$2" at bounding box center [213, 755] width 36 height 25
click at [498, 819] on button "Bet Now $2.00" at bounding box center [481, 804] width 127 height 30
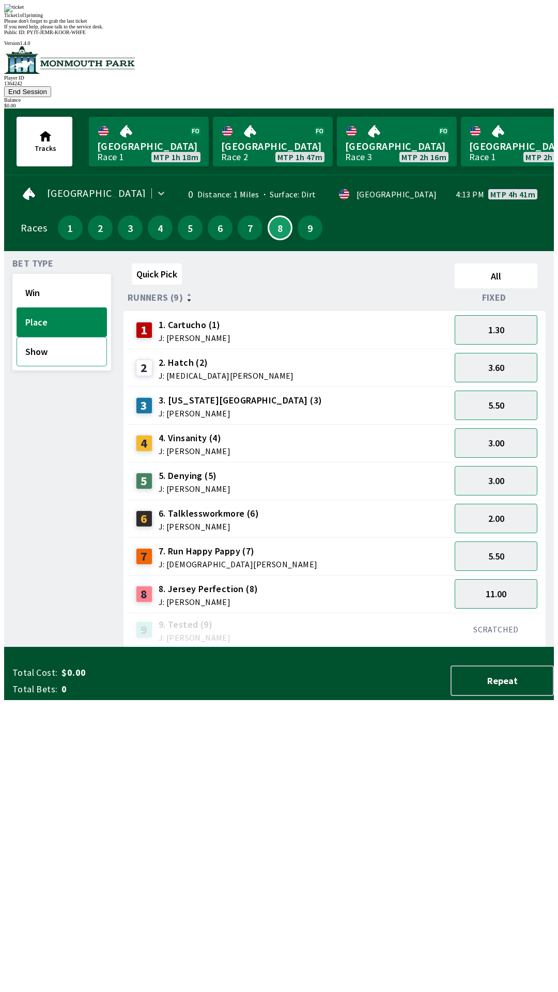
click at [53, 337] on button "Show" at bounding box center [62, 351] width 90 height 29
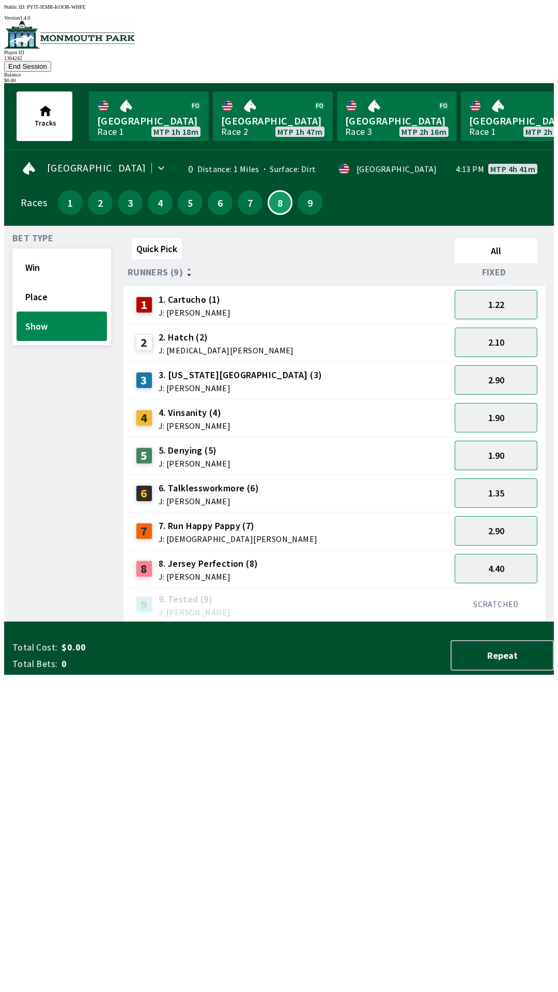
click at [511, 441] on button "1.90" at bounding box center [496, 455] width 83 height 29
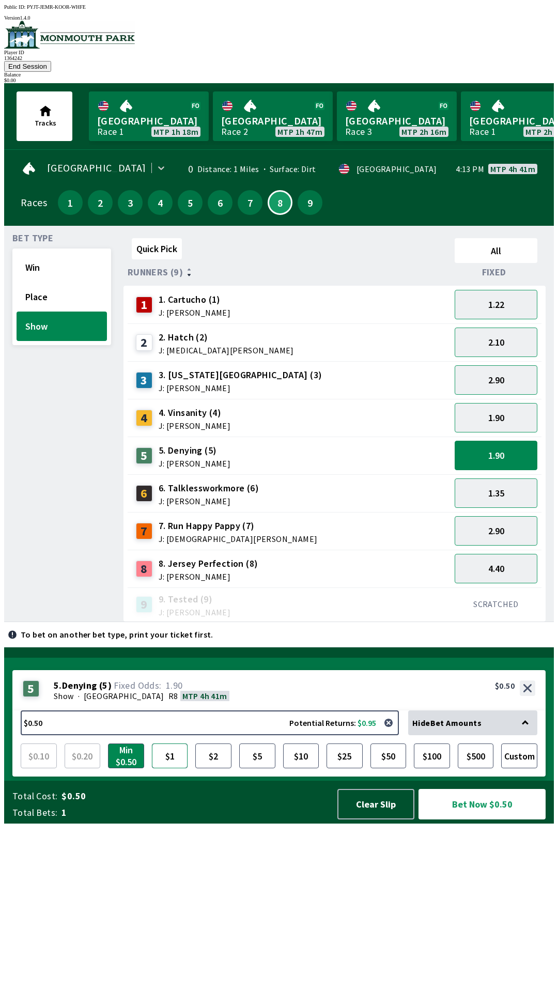
click at [177, 768] on button "$1" at bounding box center [170, 755] width 36 height 25
click at [493, 819] on button "Bet Now $1.00" at bounding box center [481, 804] width 127 height 30
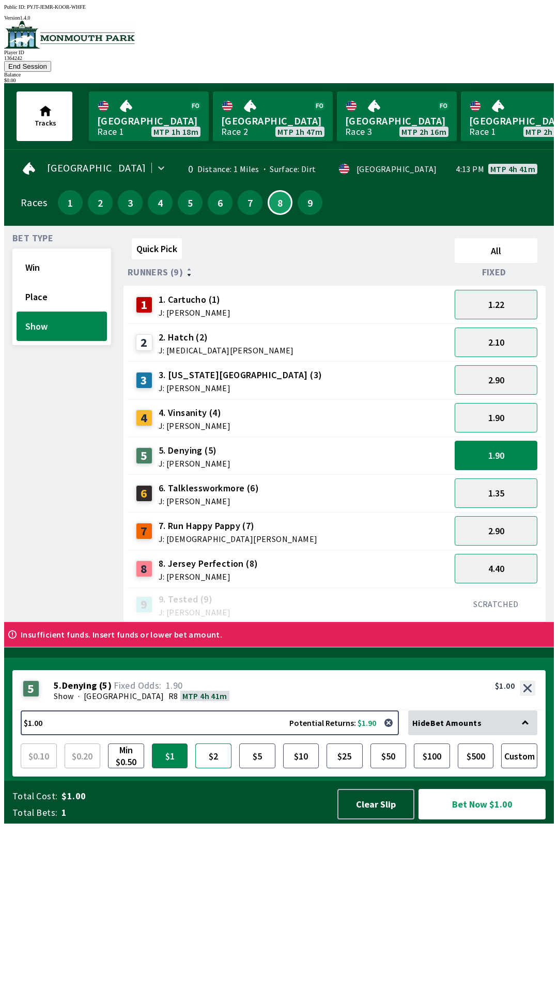
click at [213, 768] on button "$2" at bounding box center [213, 755] width 36 height 25
click at [380, 819] on button "Clear Slip" at bounding box center [375, 804] width 77 height 30
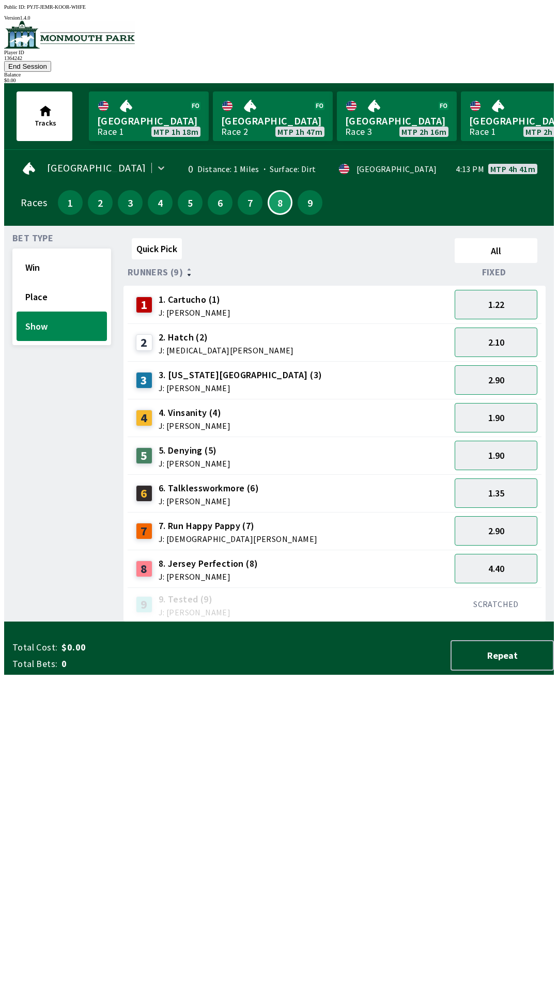
click at [373, 671] on div "Total Cost: $0.00 Total Bets: 0 Repeat" at bounding box center [282, 655] width 541 height 30
click at [490, 441] on button "1.90" at bounding box center [496, 455] width 83 height 29
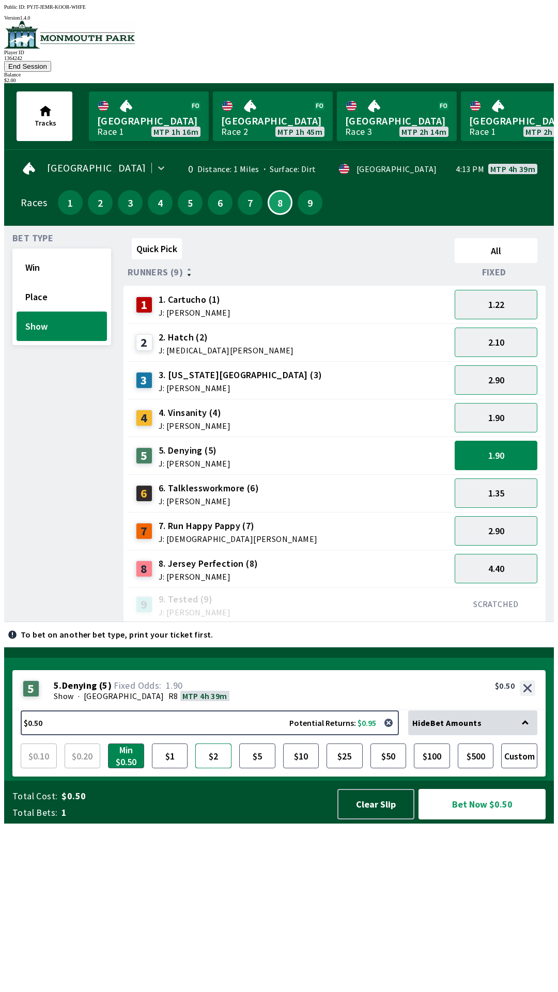
click at [206, 768] on button "$2" at bounding box center [213, 755] width 36 height 25
click at [475, 819] on button "Bet Now $2.00" at bounding box center [481, 804] width 127 height 30
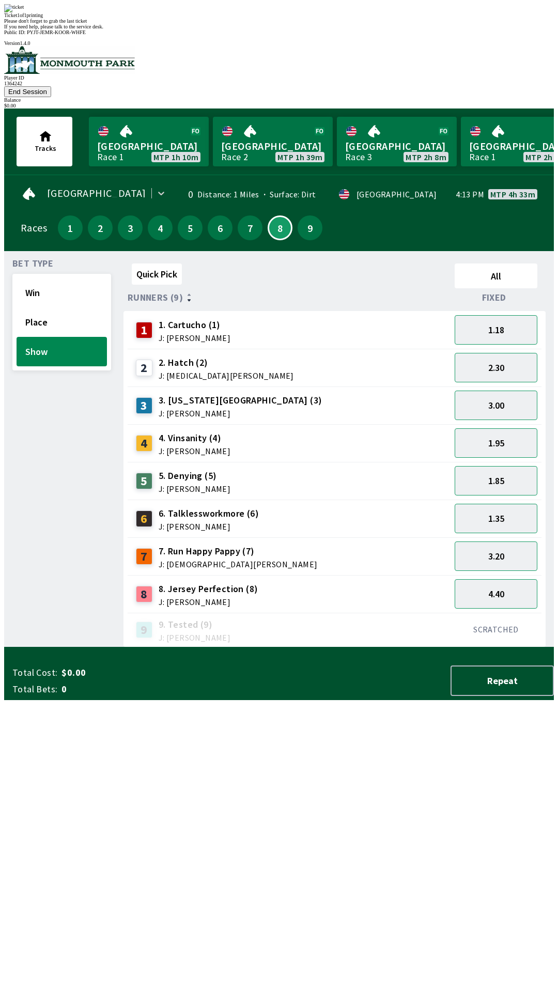
click at [408, 29] on div "Ticket 1 of 1 printing Please don't forget to grab the last ticket If you need …" at bounding box center [279, 16] width 550 height 25
click at [31, 278] on button "Win" at bounding box center [62, 292] width 90 height 29
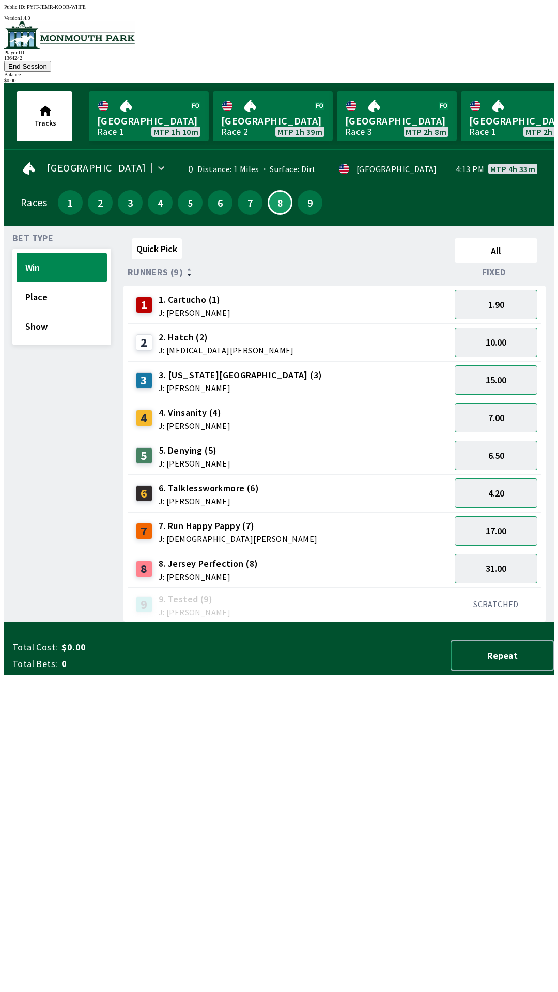
click at [492, 671] on button "Repeat" at bounding box center [501, 655] width 103 height 30
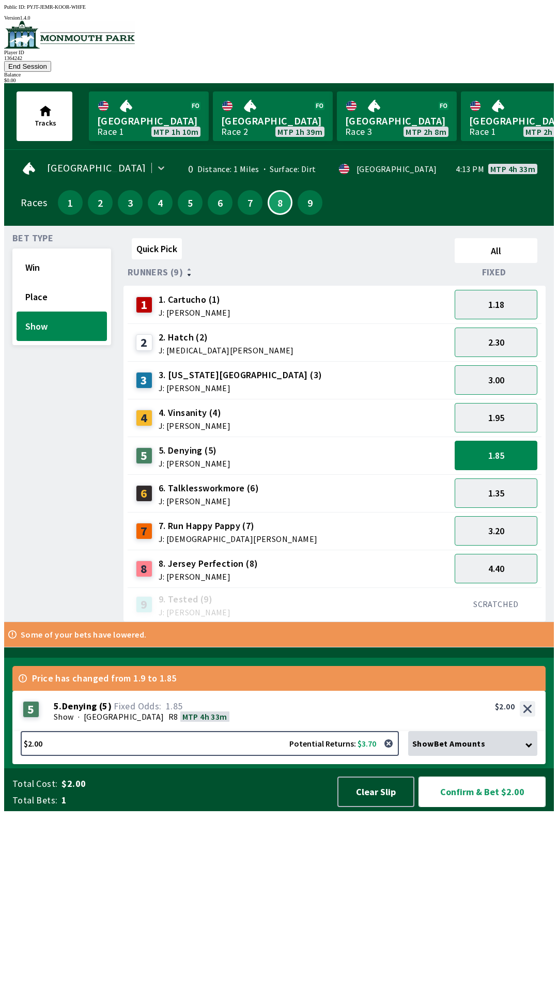
click at [511, 807] on button "Confirm & Bet $2.00" at bounding box center [481, 791] width 127 height 30
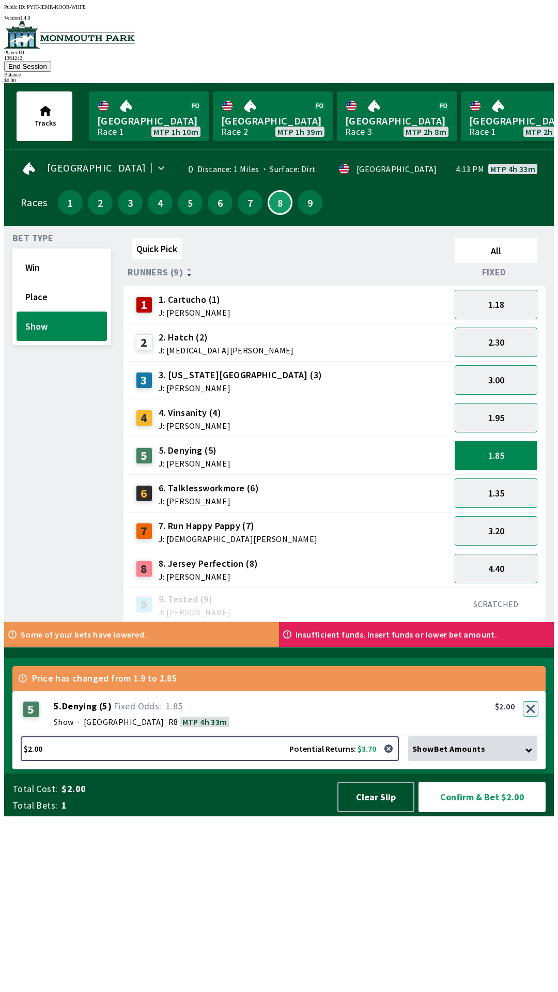
click at [532, 716] on button "button" at bounding box center [530, 708] width 15 height 15
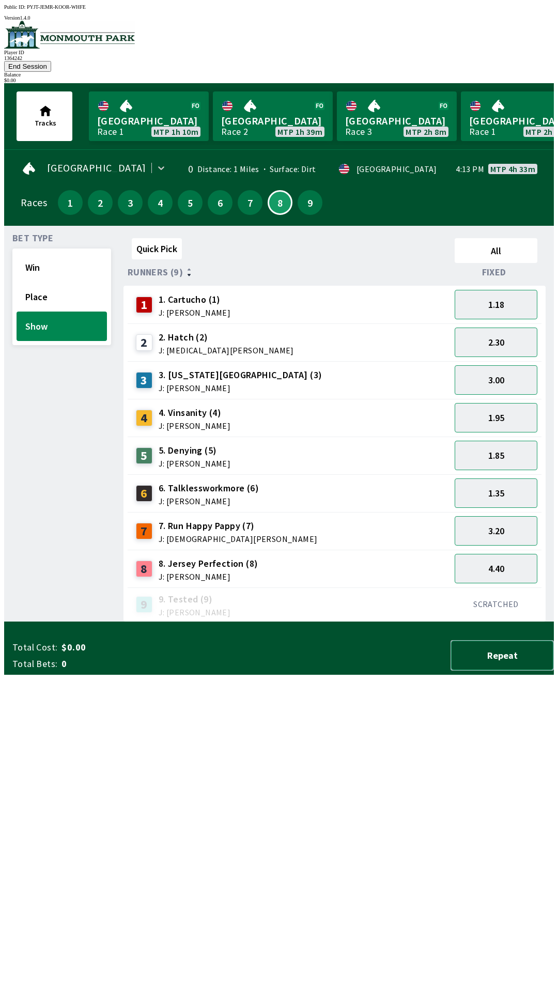
click at [521, 671] on button "Repeat" at bounding box center [501, 655] width 103 height 30
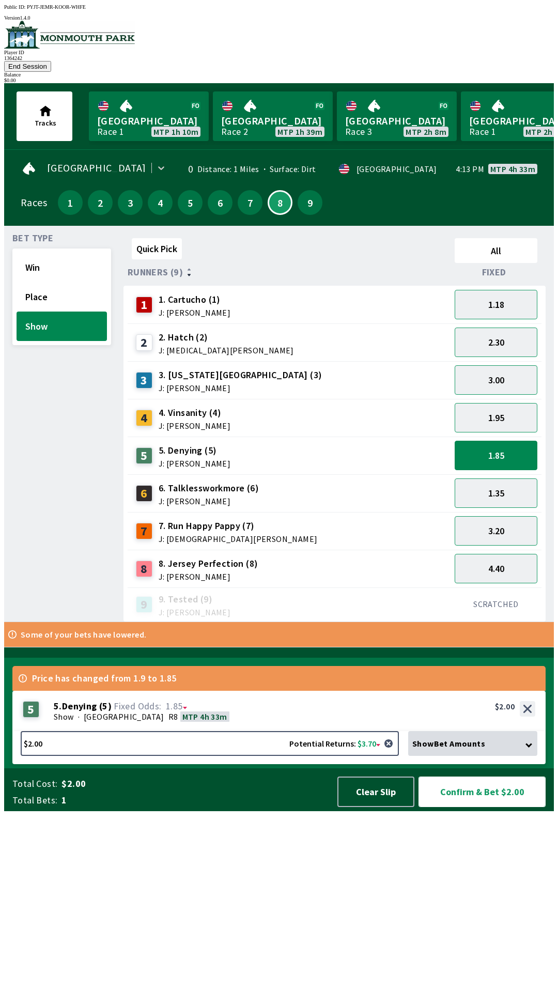
click at [499, 807] on button "Confirm & Bet $2.00" at bounding box center [481, 791] width 127 height 30
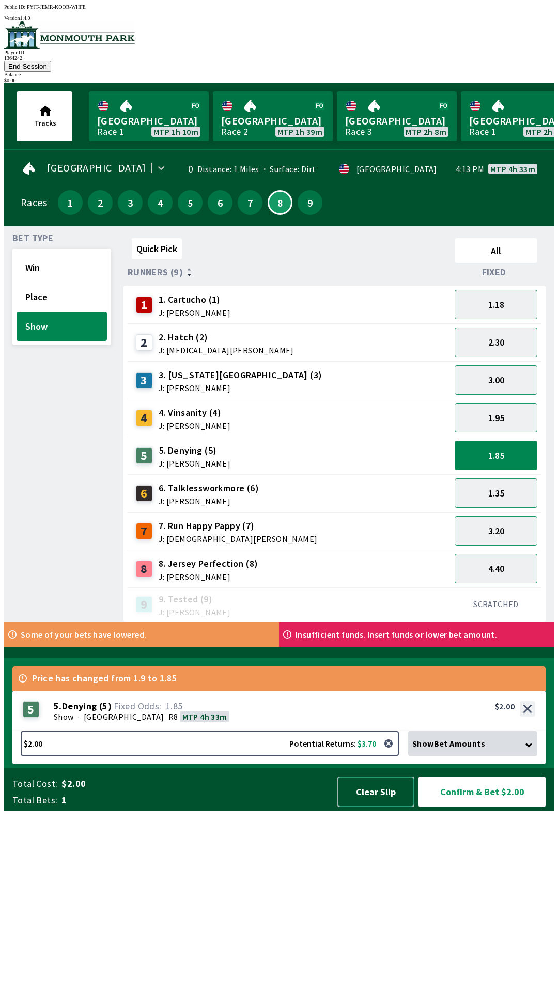
click at [386, 807] on button "Clear Slip" at bounding box center [375, 791] width 77 height 30
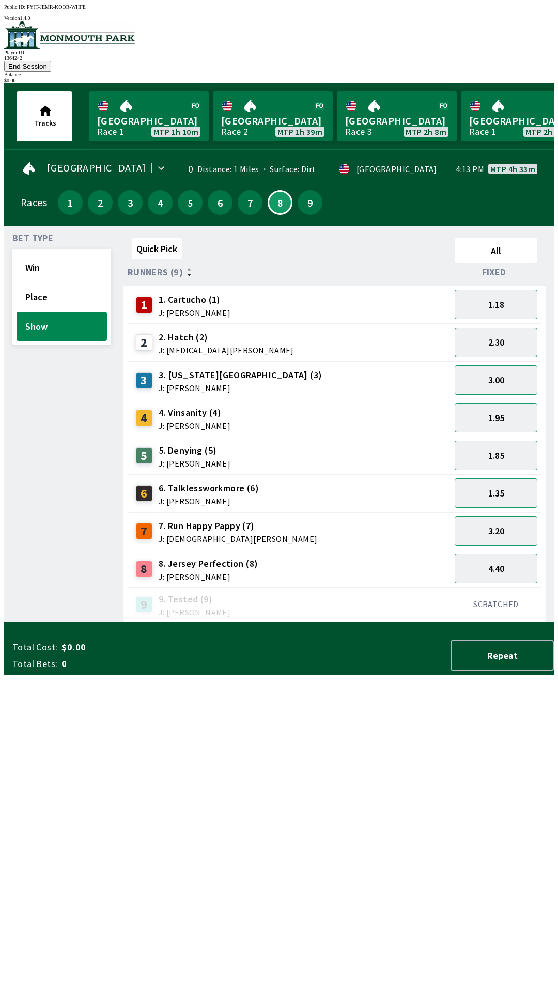
click at [381, 671] on div "Total Cost: $0.00 Total Bets: 0 Repeat" at bounding box center [282, 655] width 541 height 30
click at [388, 671] on div "Total Cost: $0.00 Total Bets: 0 Repeat" at bounding box center [282, 655] width 541 height 30
click at [378, 675] on div "Total Cost: $0.00 Total Bets: 0 Repeat" at bounding box center [282, 653] width 541 height 43
click at [370, 671] on div "Total Cost: $0.00 Total Bets: 0 Repeat" at bounding box center [282, 655] width 541 height 30
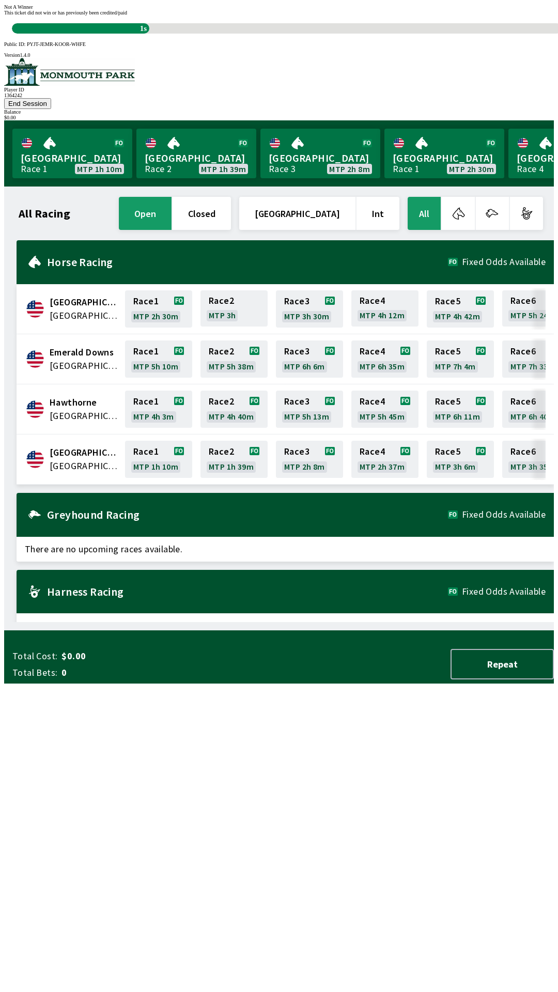
click at [278, 34] on div "1s" at bounding box center [287, 28] width 550 height 10
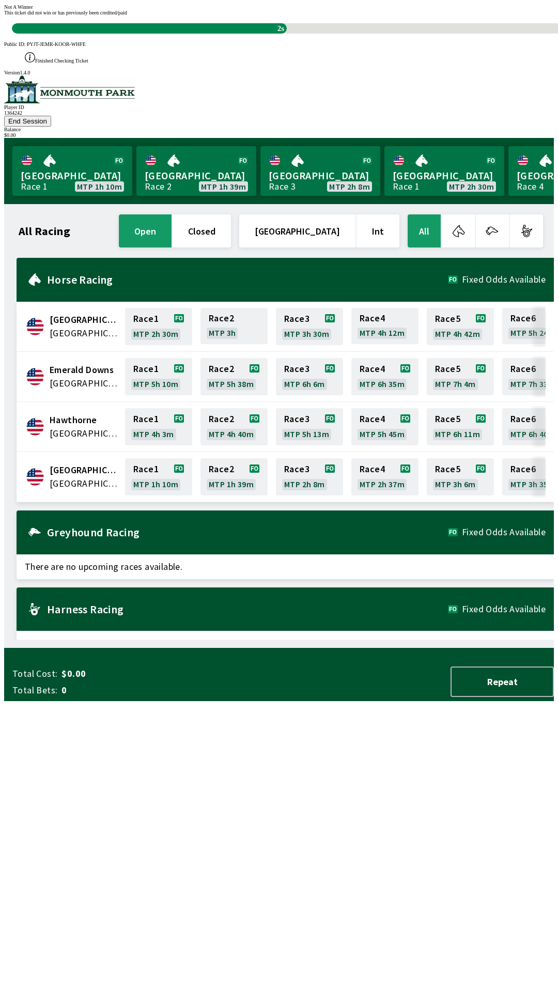
click at [279, 34] on div "This ticket did not win or has previously been credited/paid 2s" at bounding box center [279, 22] width 550 height 24
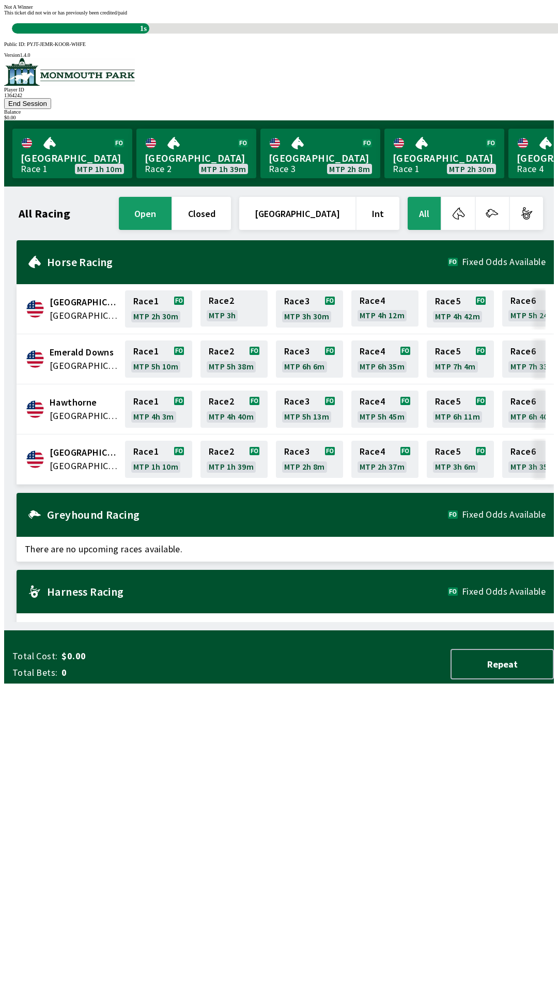
click at [330, 622] on div "All Racing open closed [GEOGRAPHIC_DATA] Int All [GEOGRAPHIC_DATA] [GEOGRAPHIC_…" at bounding box center [282, 408] width 541 height 427
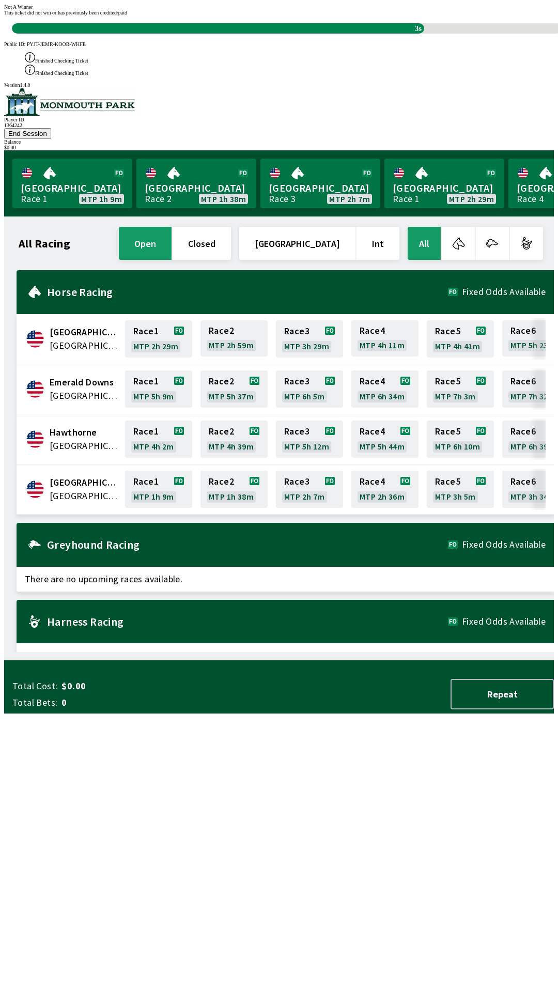
click at [127, 15] on span "This ticket did not win or has previously been credited/paid" at bounding box center [65, 13] width 123 height 6
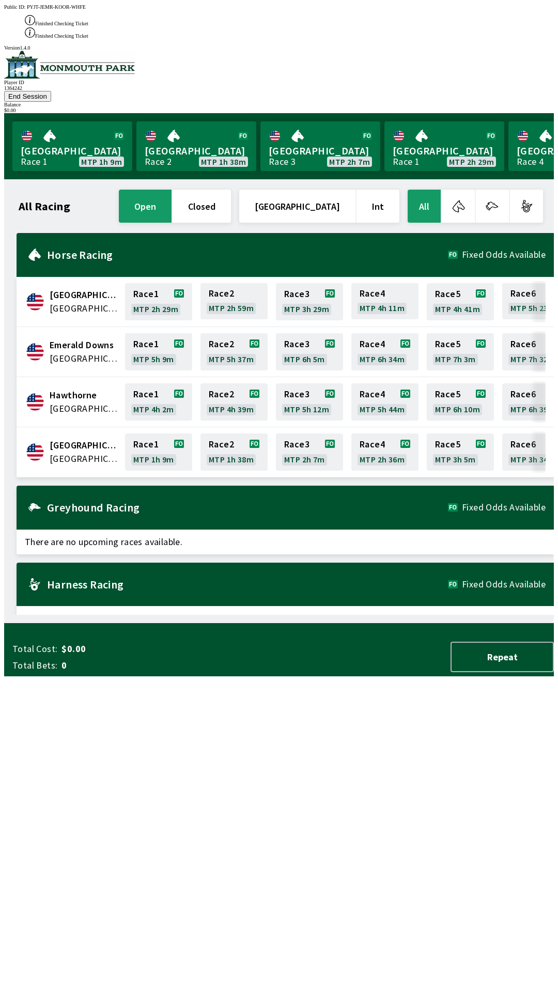
click at [342, 615] on div "All Racing open closed [GEOGRAPHIC_DATA] Int All [GEOGRAPHIC_DATA] [GEOGRAPHIC_…" at bounding box center [282, 401] width 541 height 427
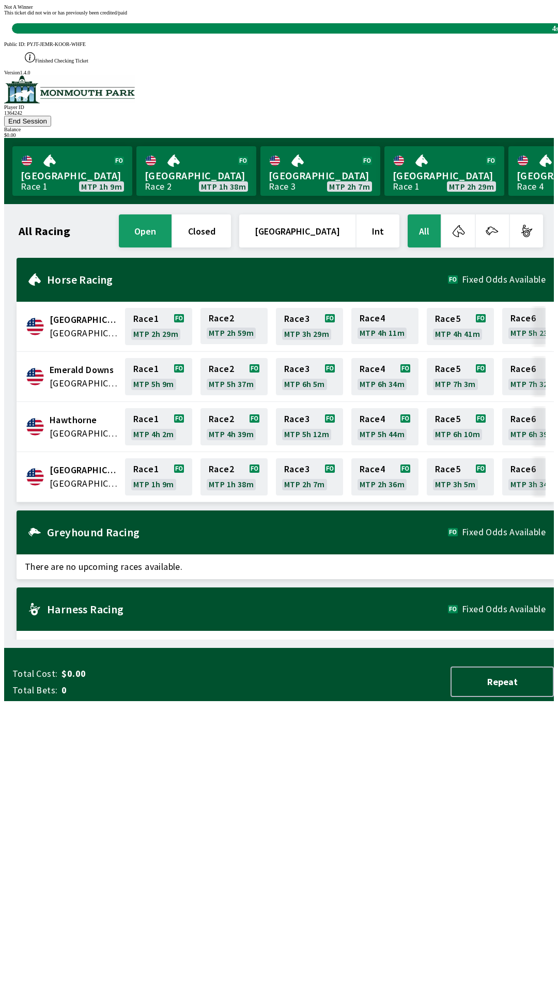
click at [354, 640] on div "All Racing open closed [GEOGRAPHIC_DATA] Int All [GEOGRAPHIC_DATA] [GEOGRAPHIC_…" at bounding box center [282, 425] width 541 height 427
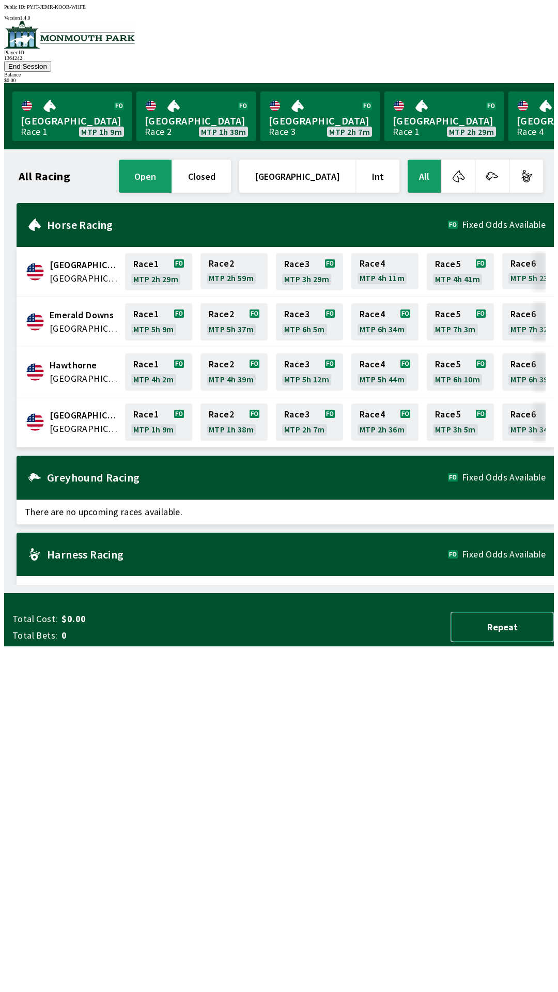
click at [488, 642] on button "Repeat" at bounding box center [501, 627] width 103 height 30
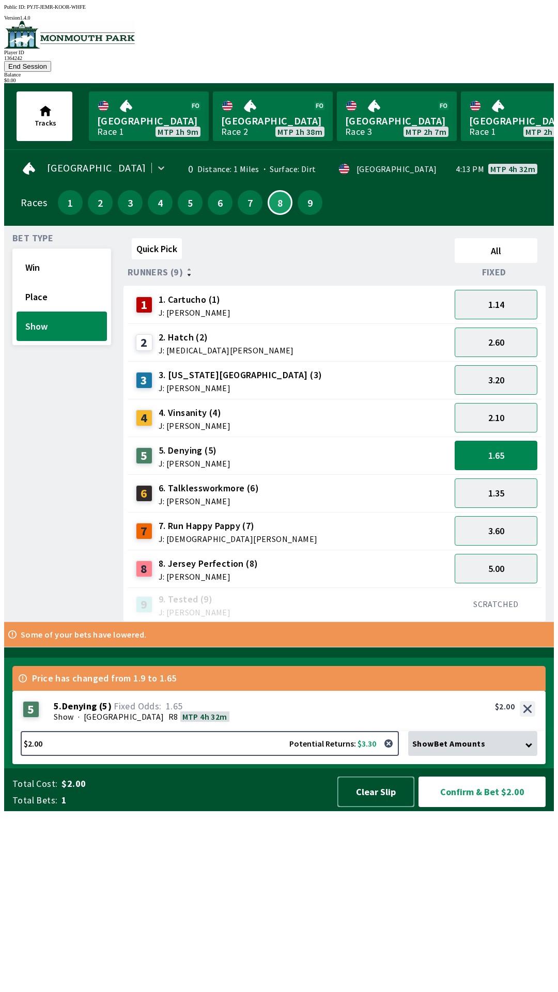
click at [371, 807] on button "Clear Slip" at bounding box center [375, 791] width 77 height 30
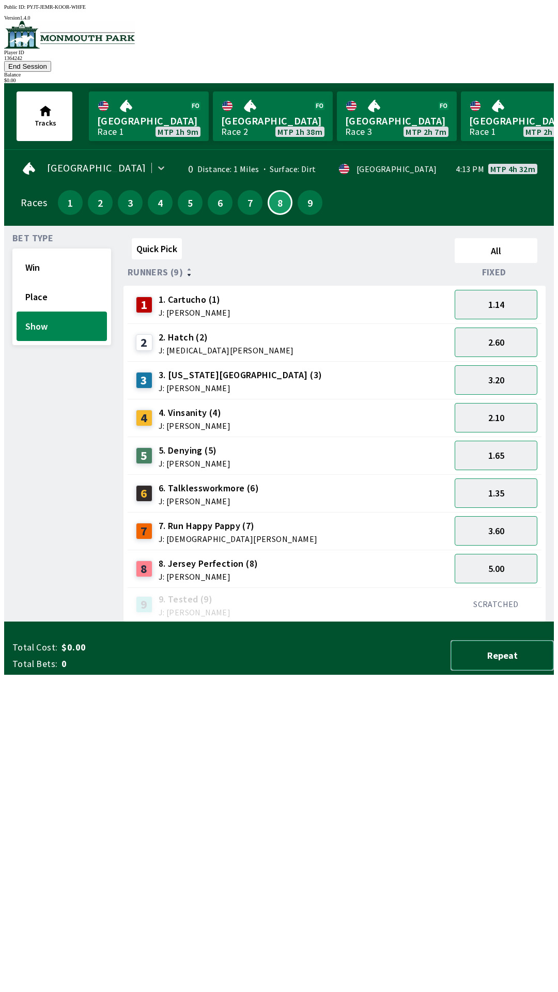
click at [484, 671] on button "Repeat" at bounding box center [501, 655] width 103 height 30
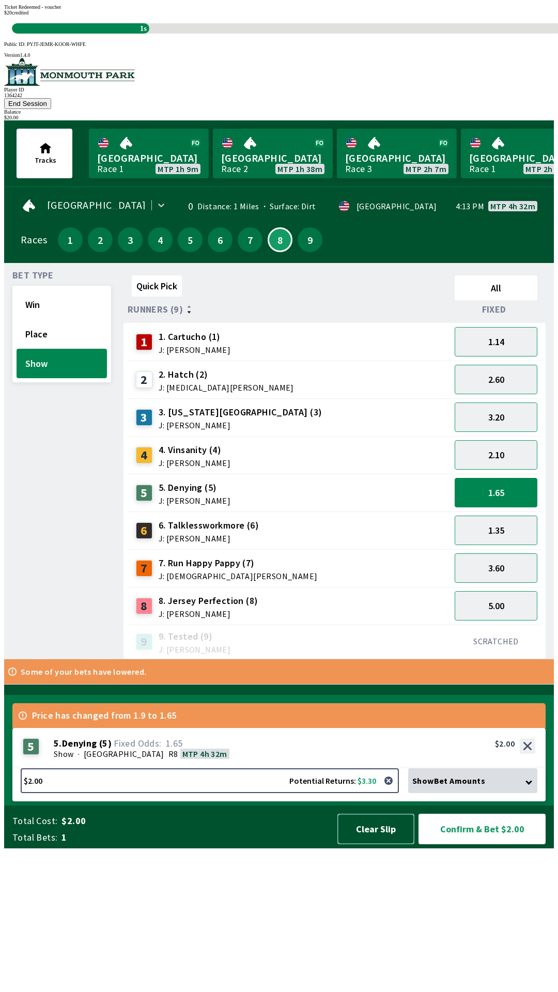
click at [383, 844] on button "Clear Slip" at bounding box center [375, 829] width 77 height 30
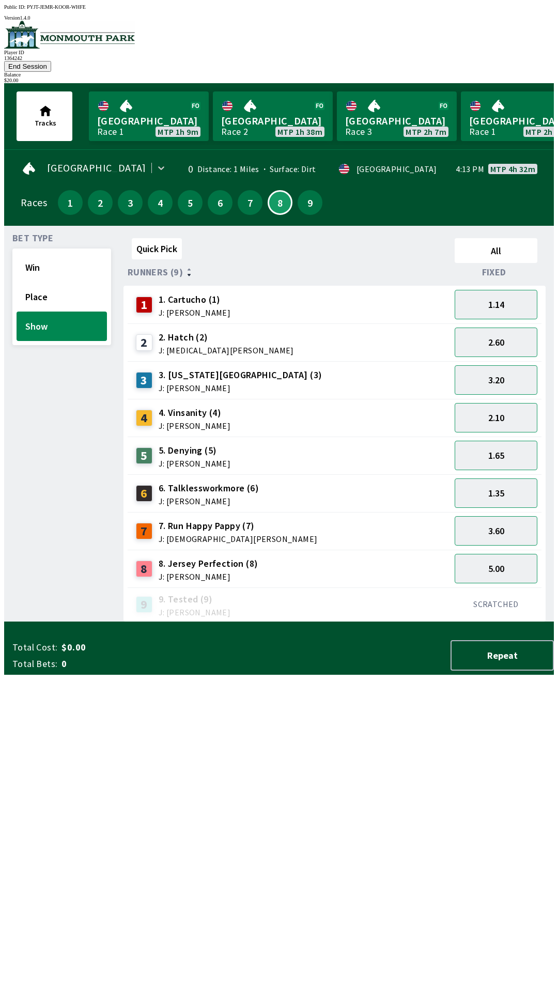
click at [58, 196] on div "1" at bounding box center [70, 202] width 25 height 25
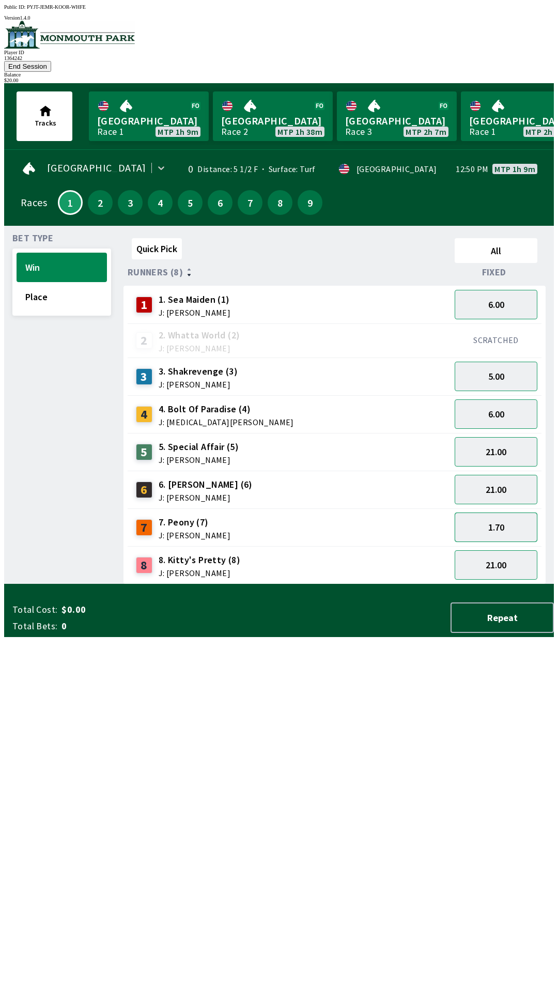
click at [511, 512] on button "1.70" at bounding box center [496, 526] width 83 height 29
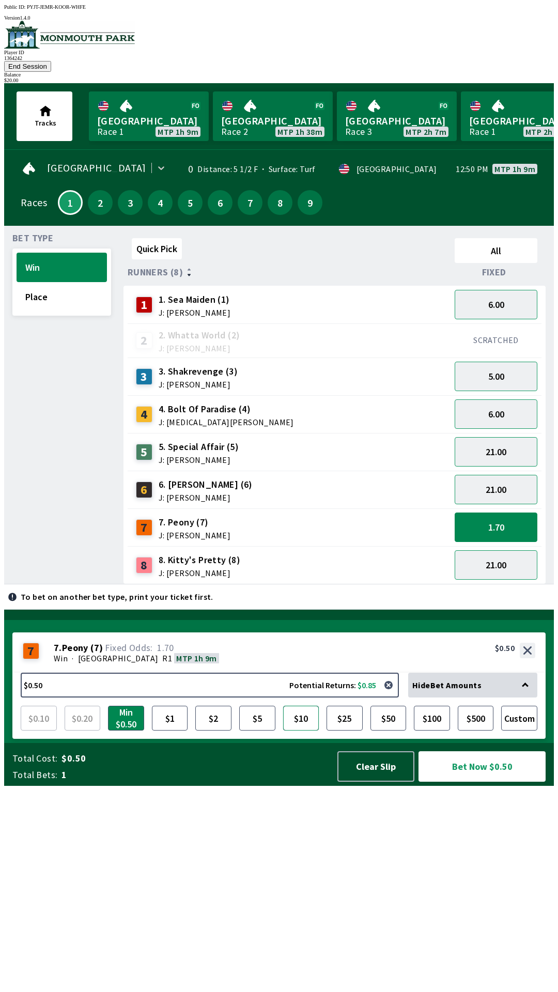
click at [308, 730] on button "$10" at bounding box center [301, 718] width 36 height 25
click at [502, 782] on button "Bet Now $10.00" at bounding box center [481, 766] width 127 height 30
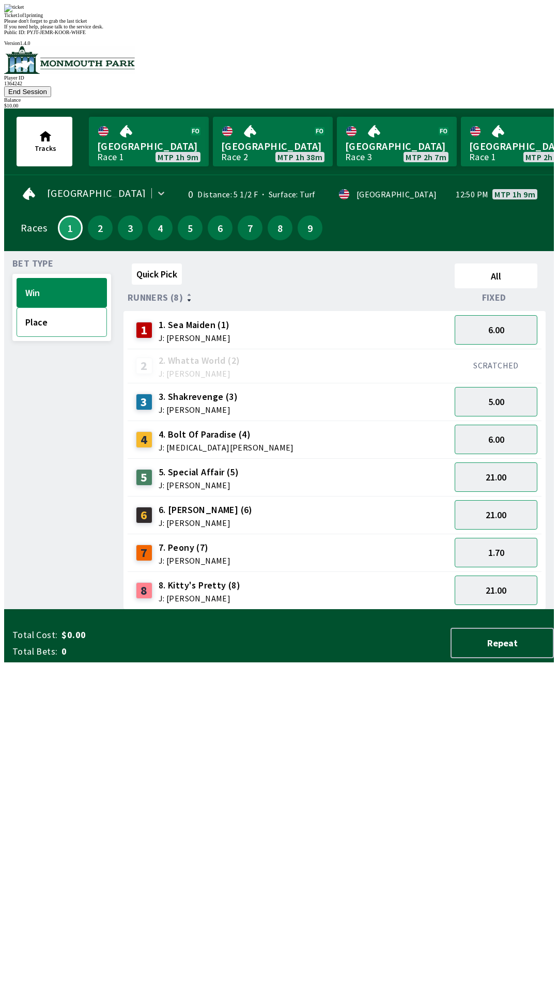
click at [58, 307] on button "Place" at bounding box center [62, 321] width 90 height 29
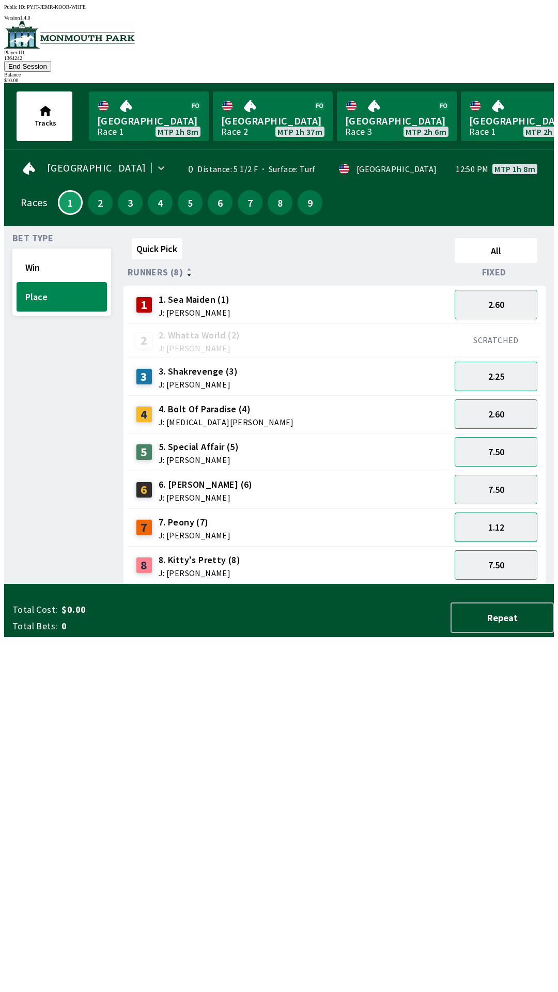
click at [505, 512] on button "1.12" at bounding box center [496, 526] width 83 height 29
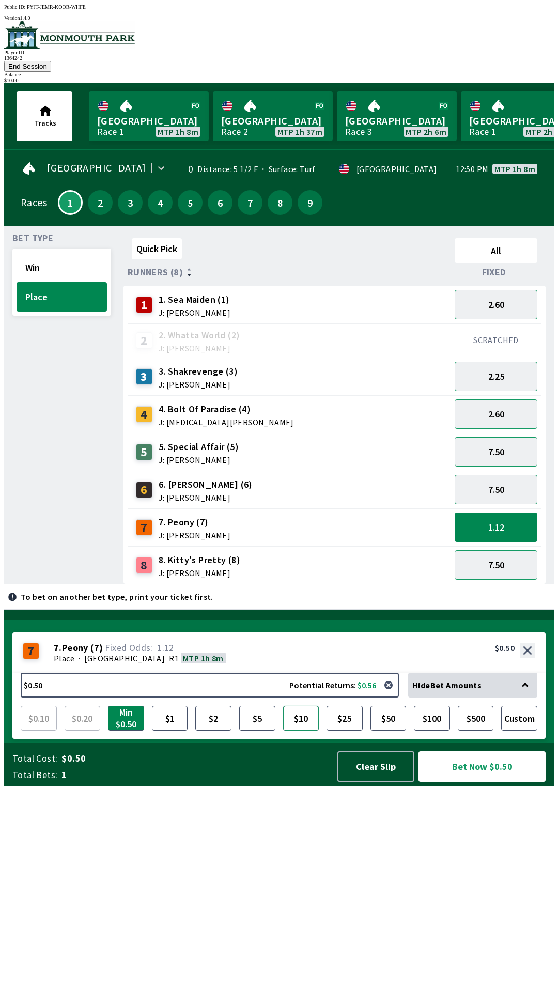
click at [306, 730] on button "$10" at bounding box center [301, 718] width 36 height 25
click at [500, 782] on button "Bet Now $10.00" at bounding box center [481, 766] width 127 height 30
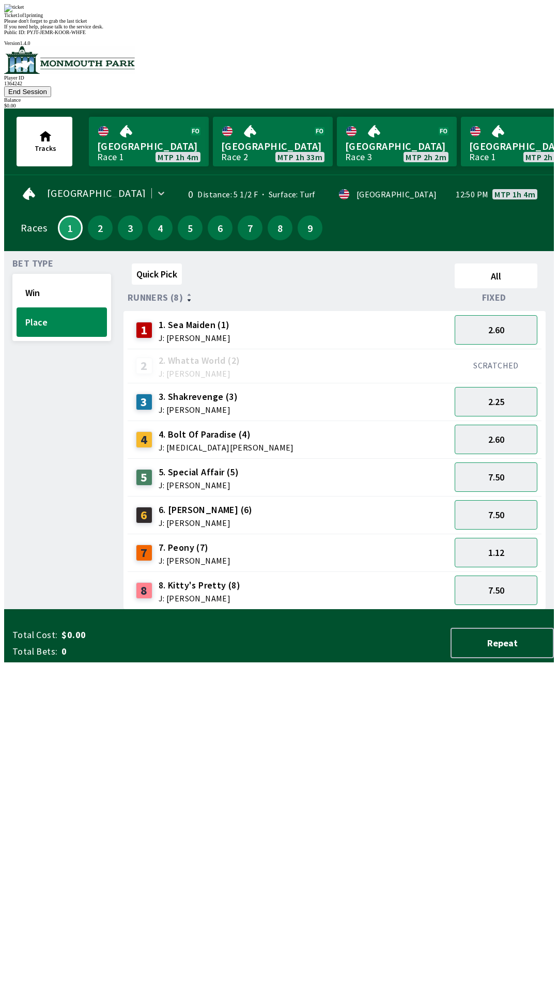
click at [425, 610] on div "Quick Pick All Runners (8) Fixed 1 1. Sea Maiden (1) J: [PERSON_NAME] 2.60 2 2.…" at bounding box center [338, 434] width 430 height 350
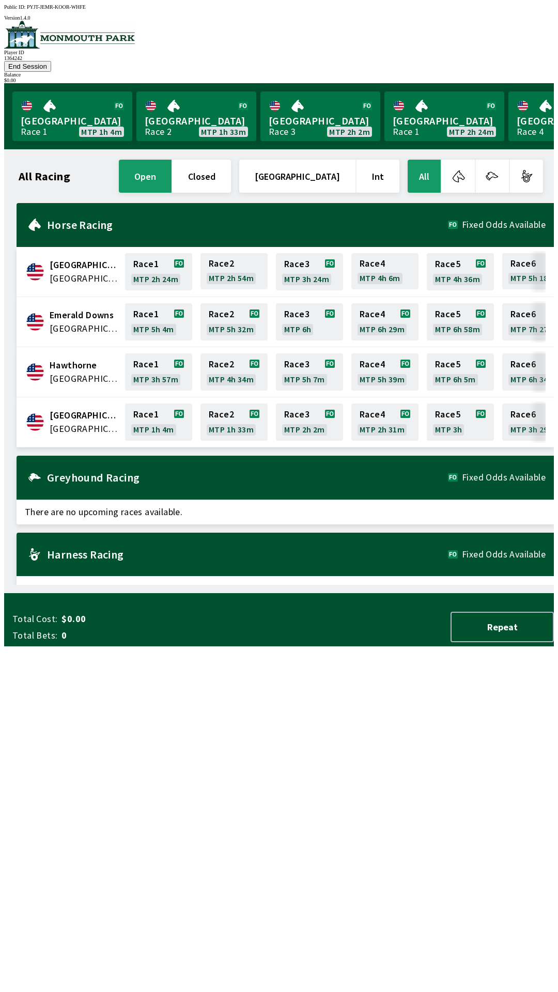
click at [51, 61] on button "End Session" at bounding box center [27, 66] width 47 height 11
